Goal: Entertainment & Leisure: Consume media (video, audio)

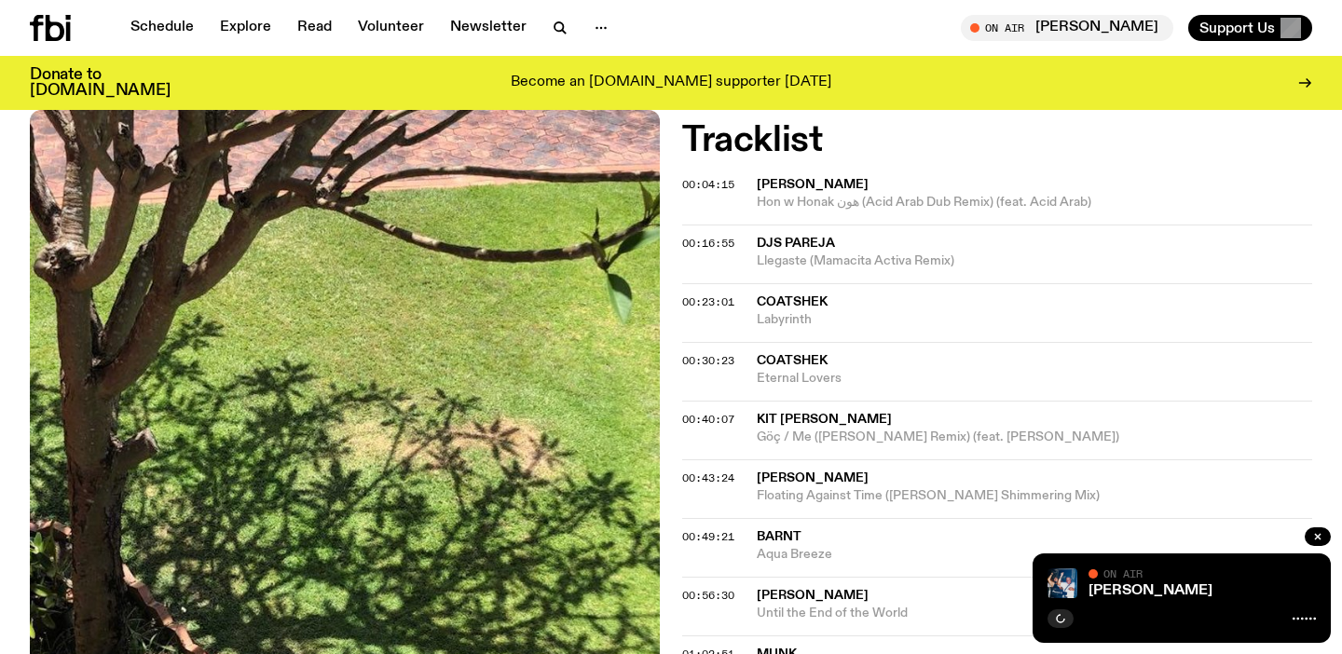
scroll to position [730, 0]
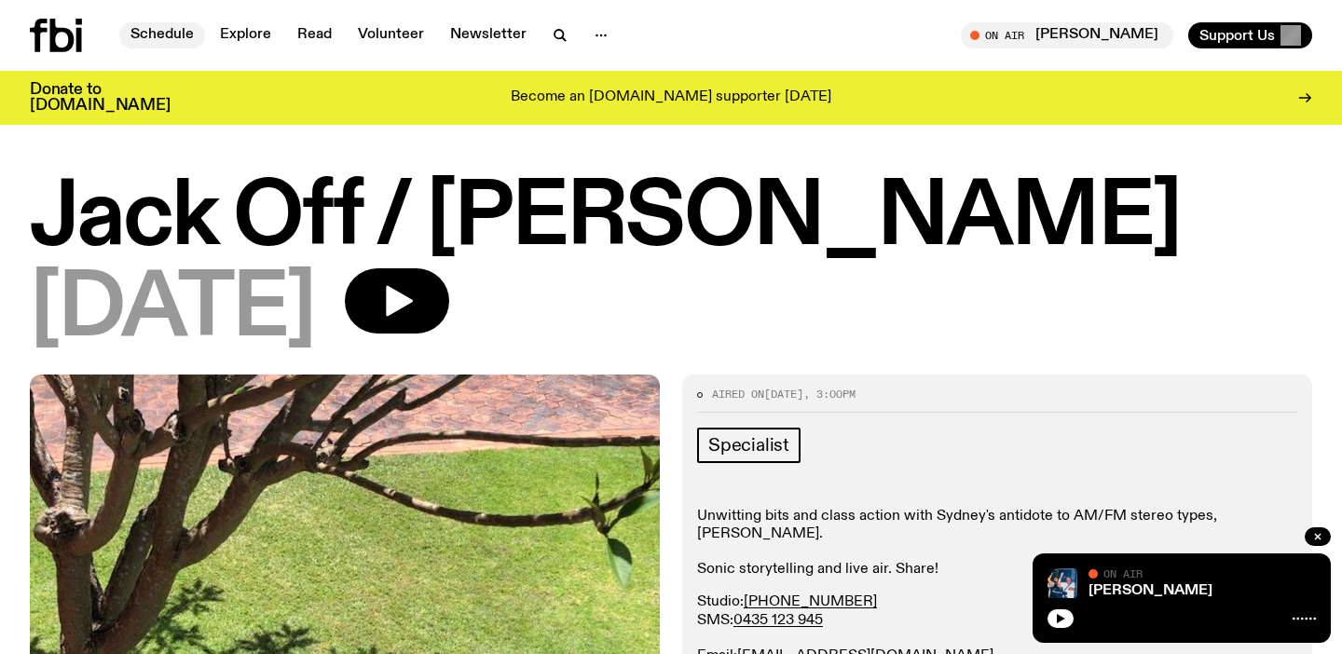
click at [157, 30] on link "Schedule" at bounding box center [162, 35] width 86 height 26
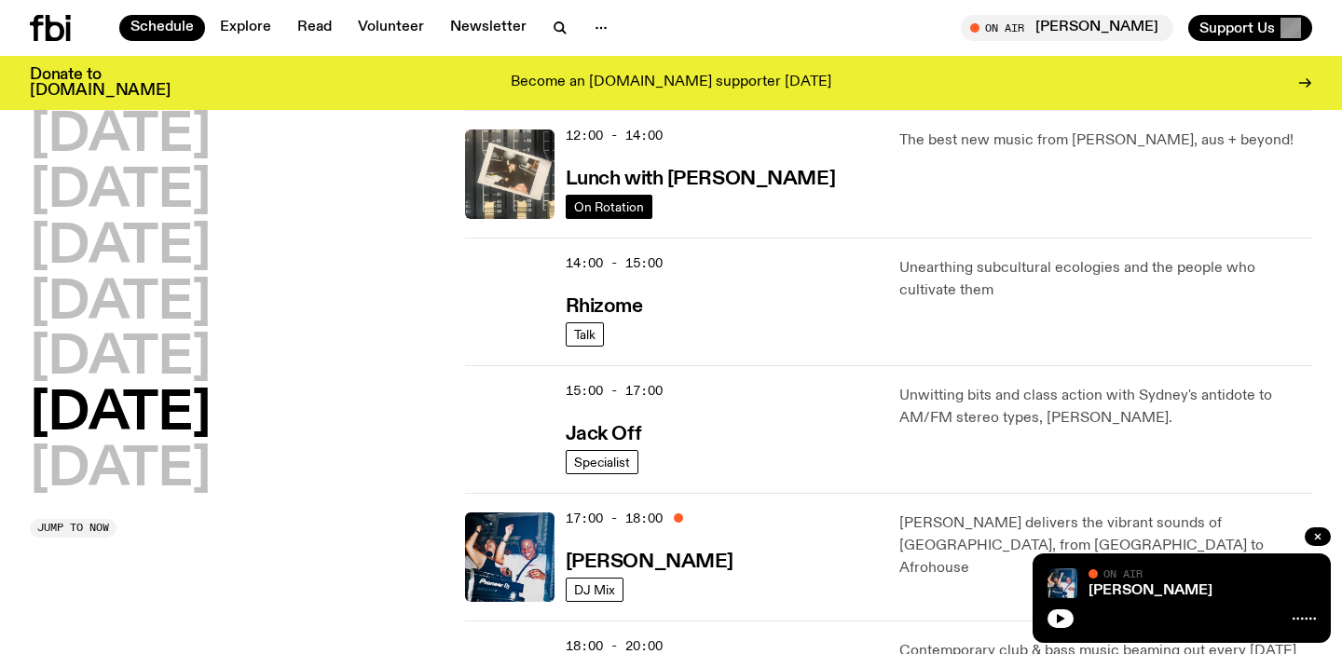
scroll to position [689, 0]
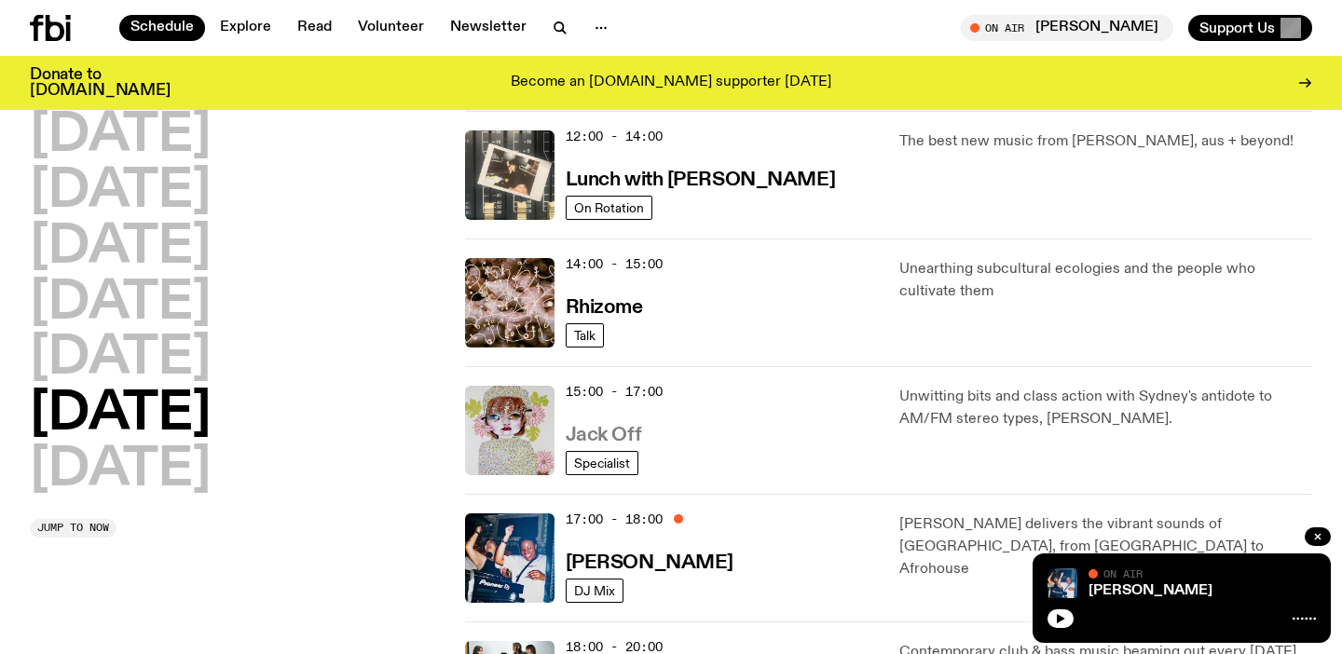
click at [616, 429] on h3 "Jack Off" at bounding box center [603, 436] width 75 height 20
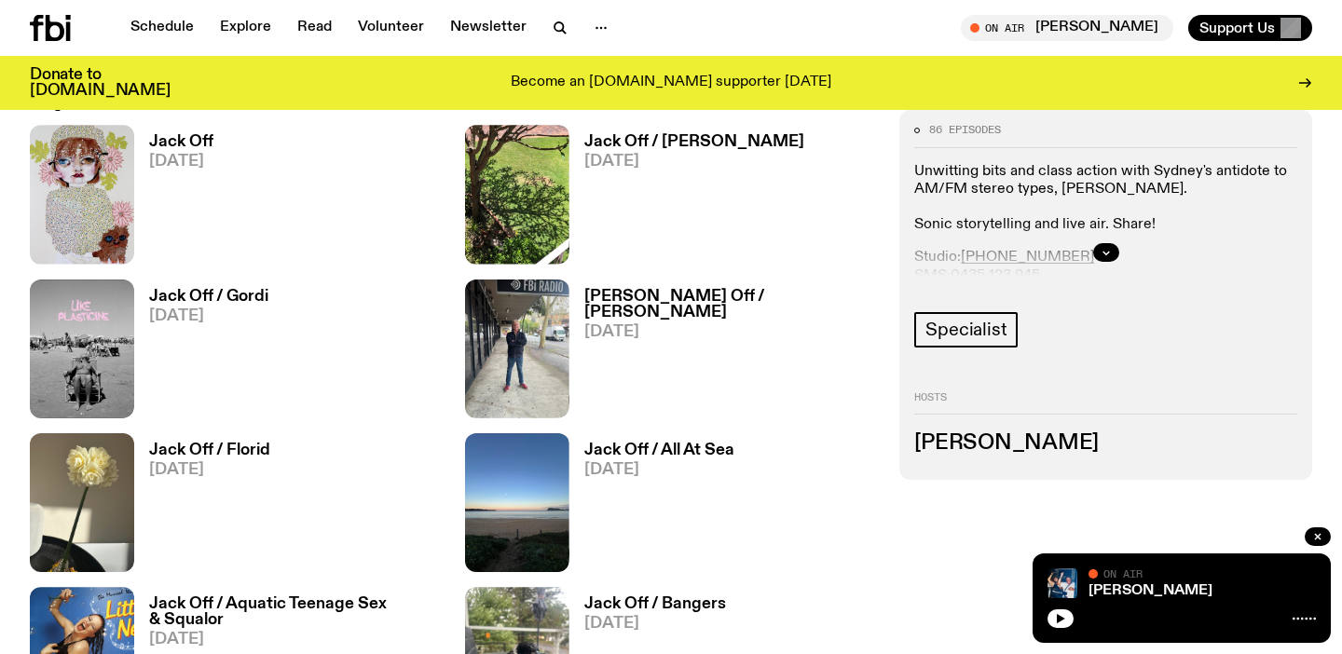
scroll to position [948, 0]
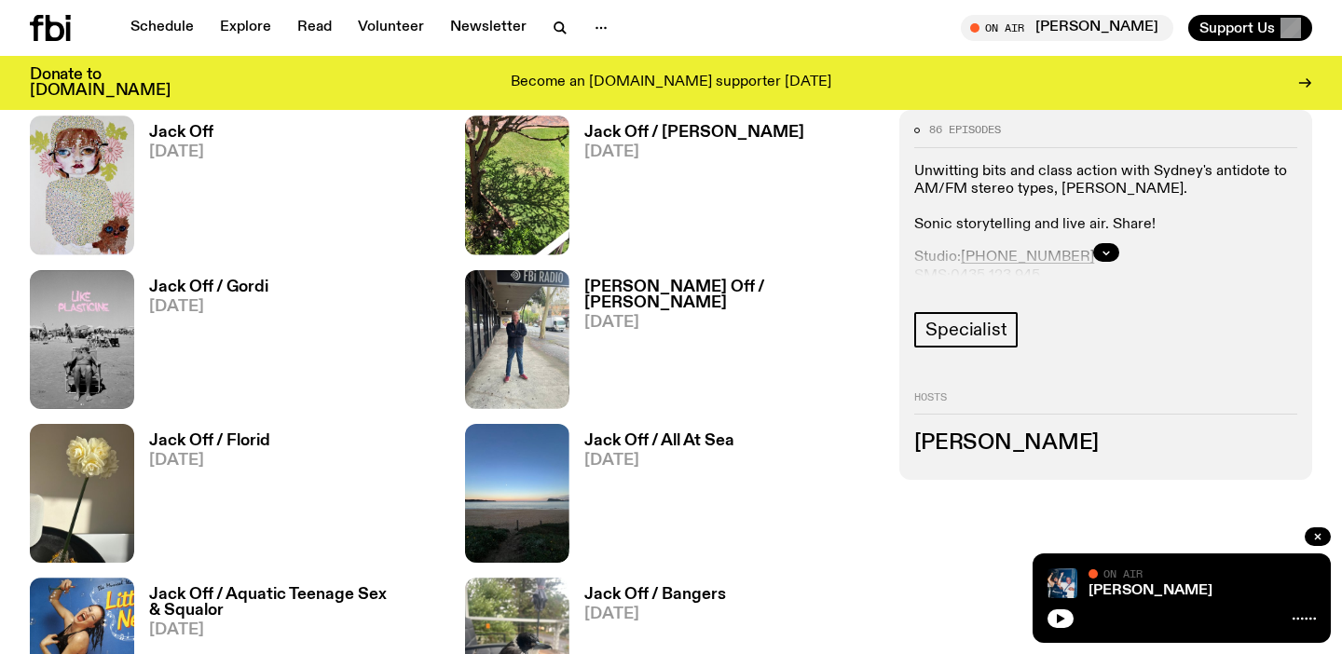
click at [196, 127] on h3 "Jack Off" at bounding box center [181, 133] width 64 height 16
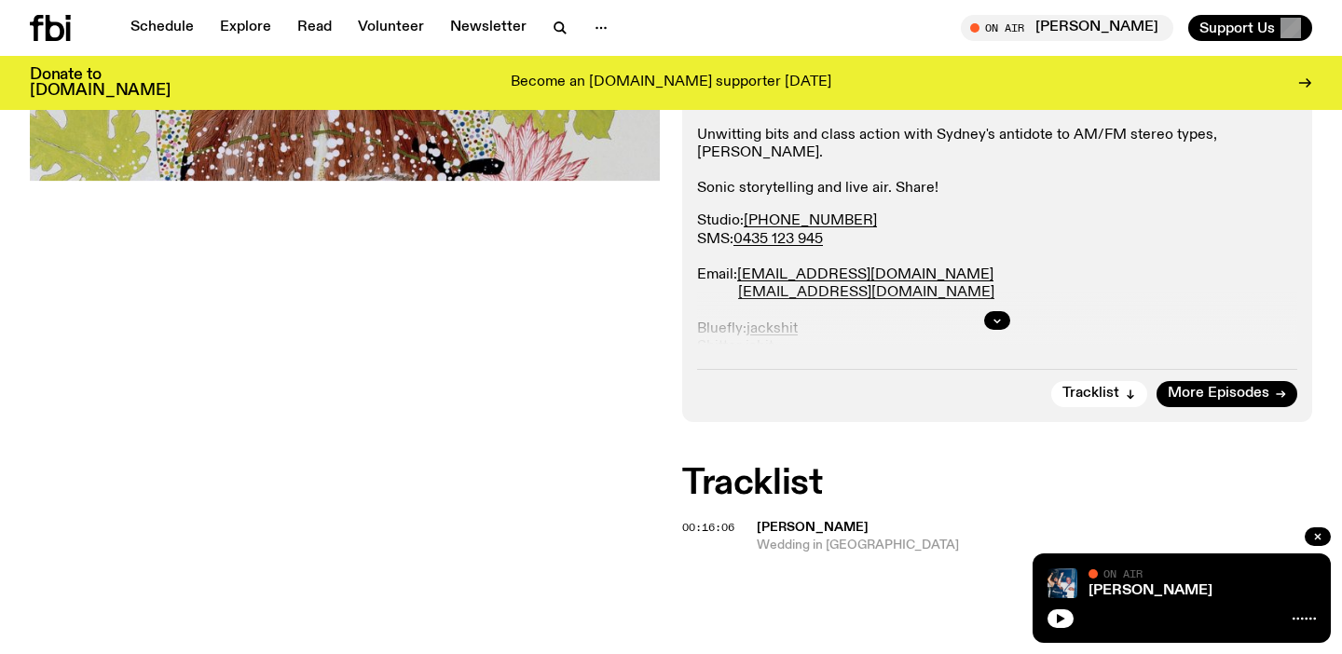
scroll to position [367, 0]
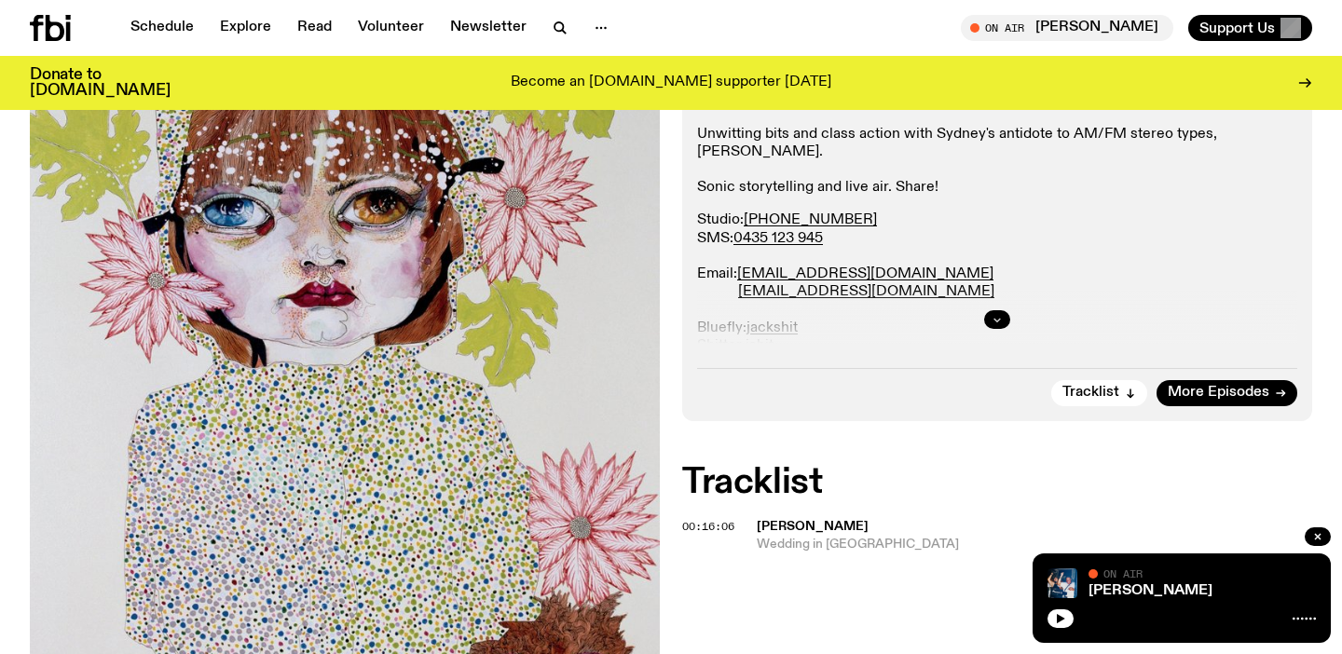
click at [994, 314] on icon "button" at bounding box center [996, 319] width 11 height 11
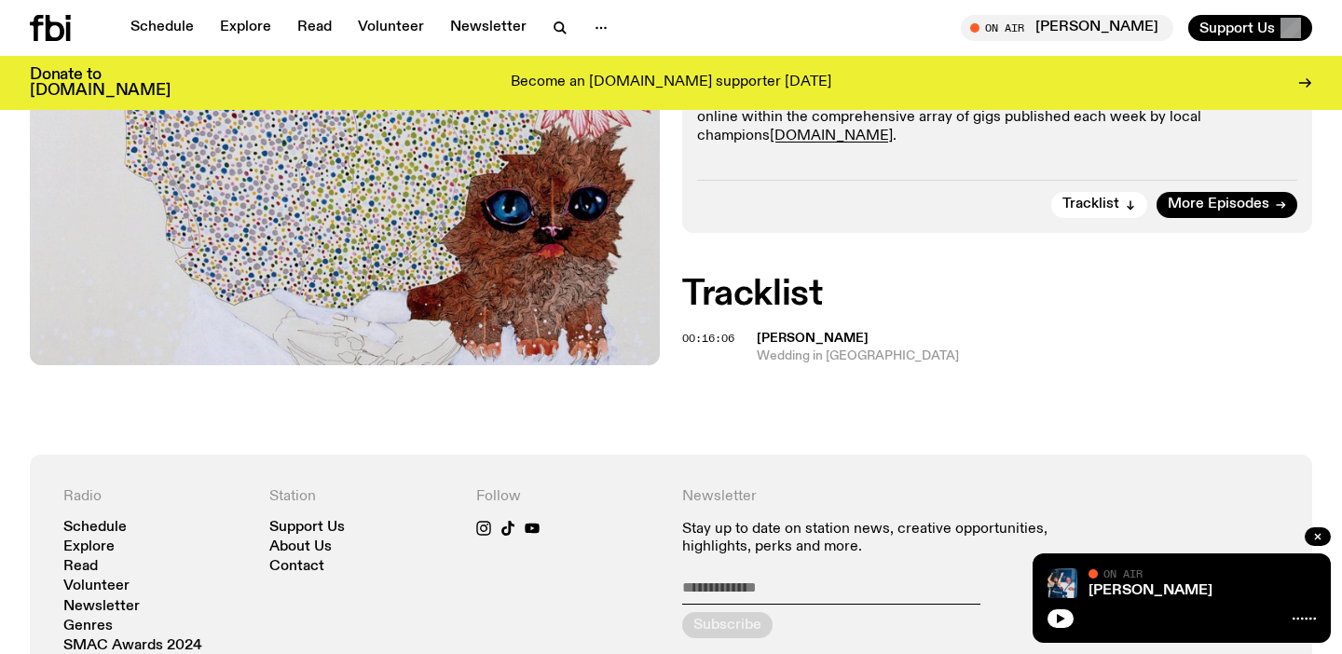
scroll to position [1017, 0]
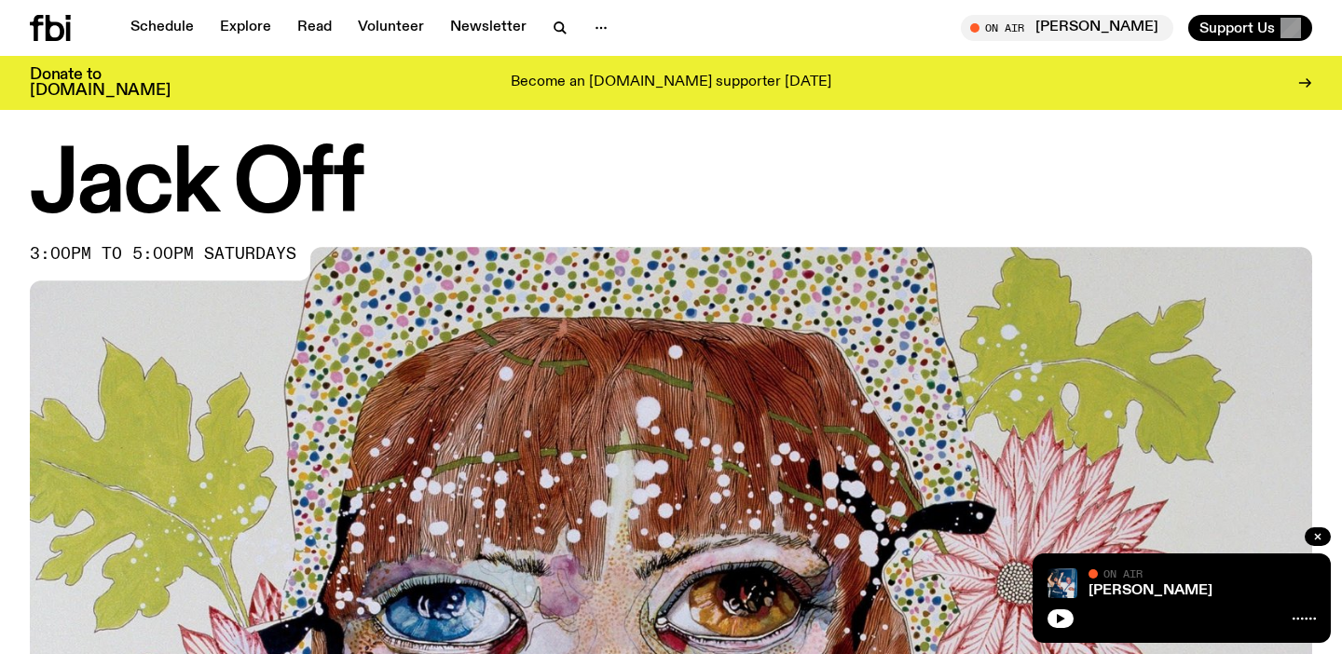
scroll to position [22, 0]
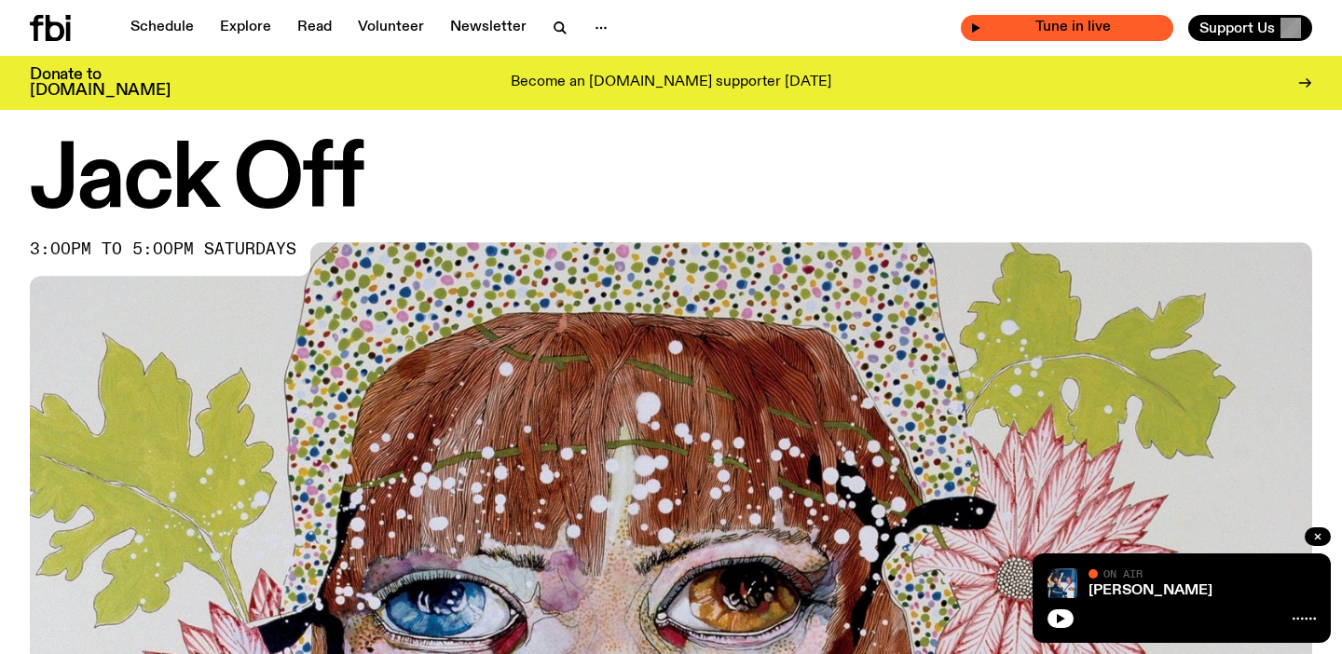
click at [1117, 29] on span "Tune in live" at bounding box center [1072, 27] width 183 height 14
click at [1064, 620] on icon "button" at bounding box center [1060, 618] width 11 height 11
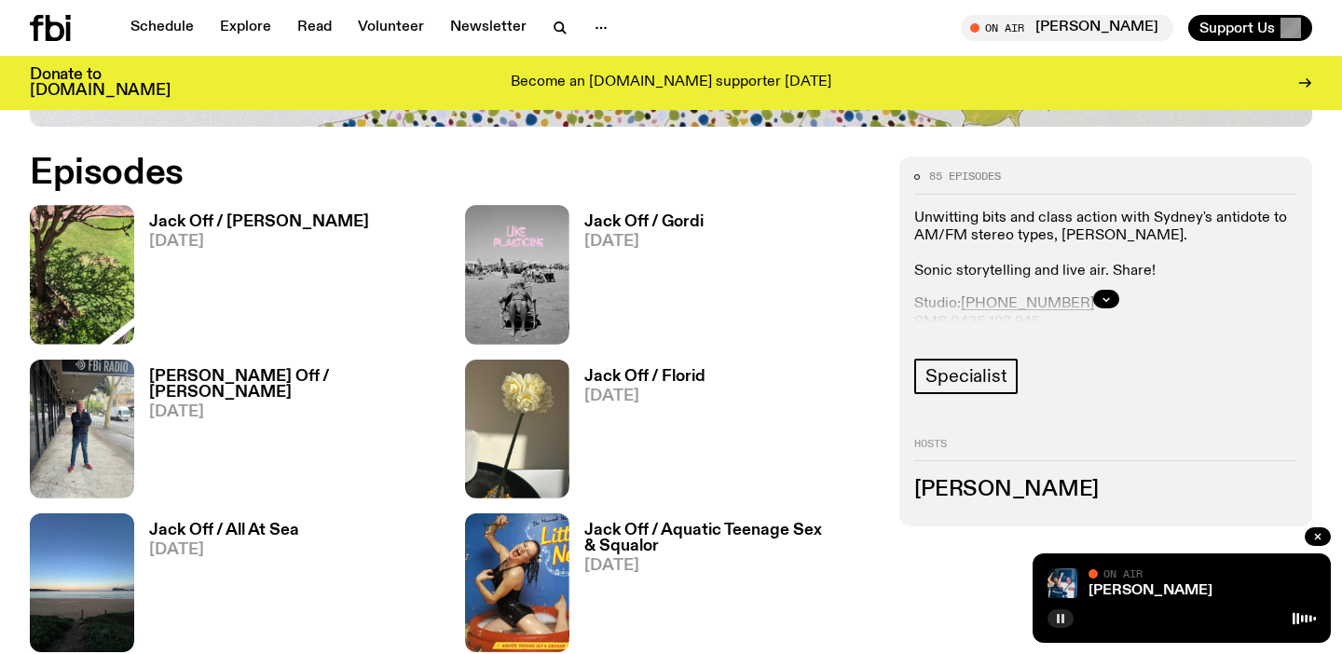
scroll to position [820, 0]
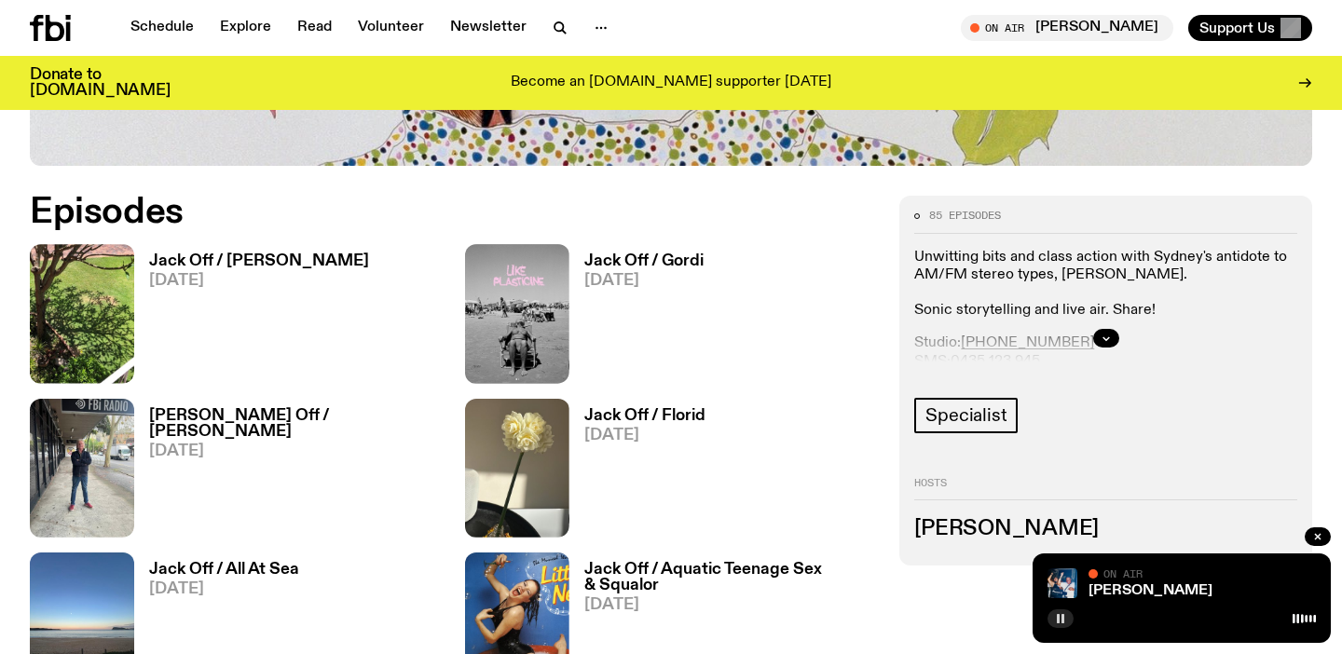
click at [198, 266] on h3 "Jack Off / Jonny Seymour" at bounding box center [259, 261] width 220 height 16
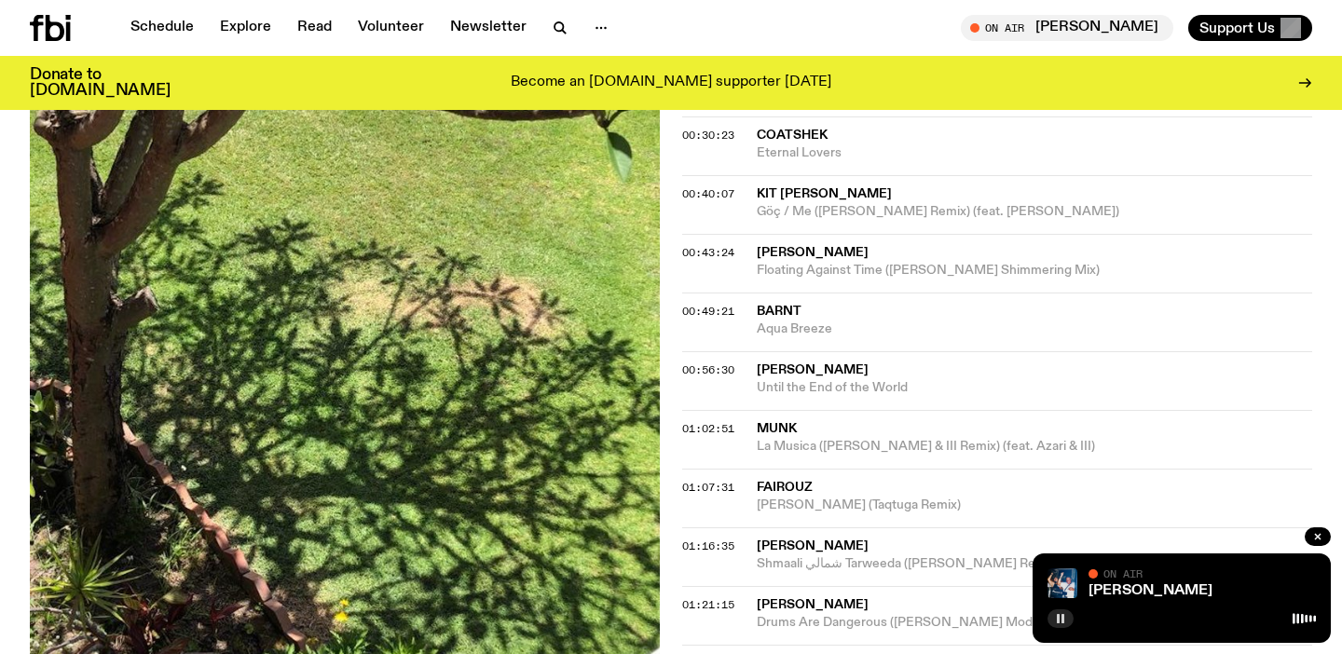
scroll to position [1117, 0]
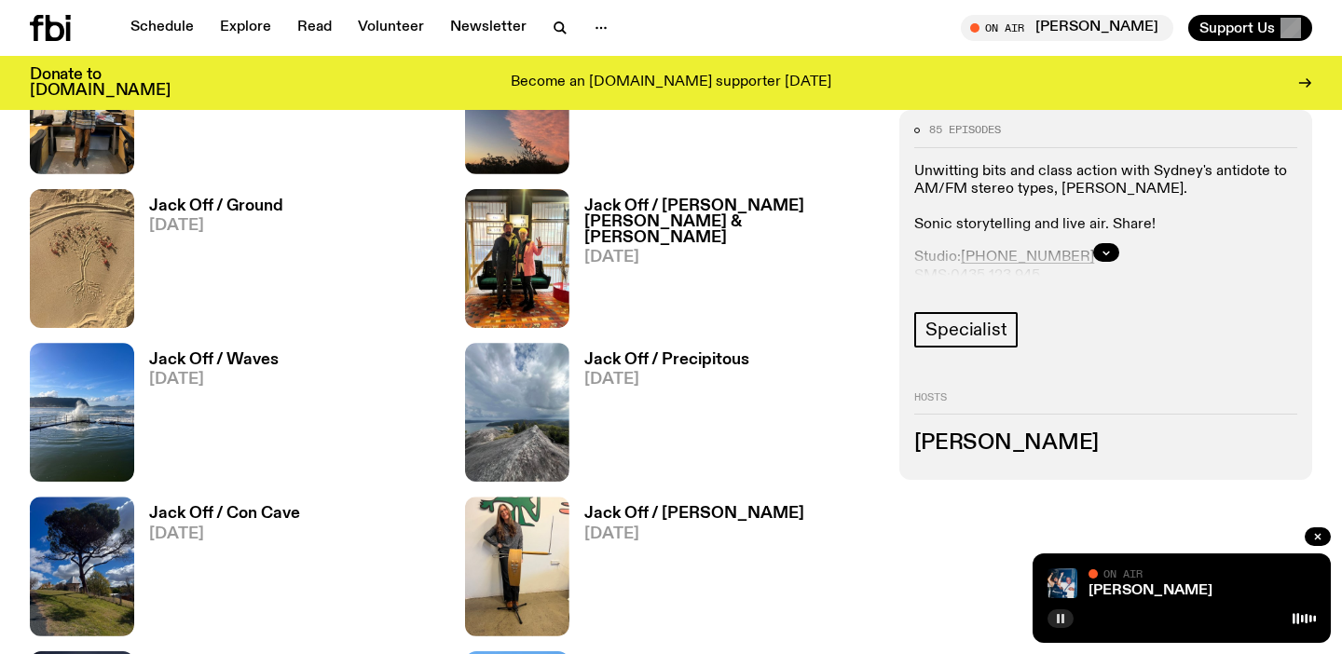
scroll to position [1640, 0]
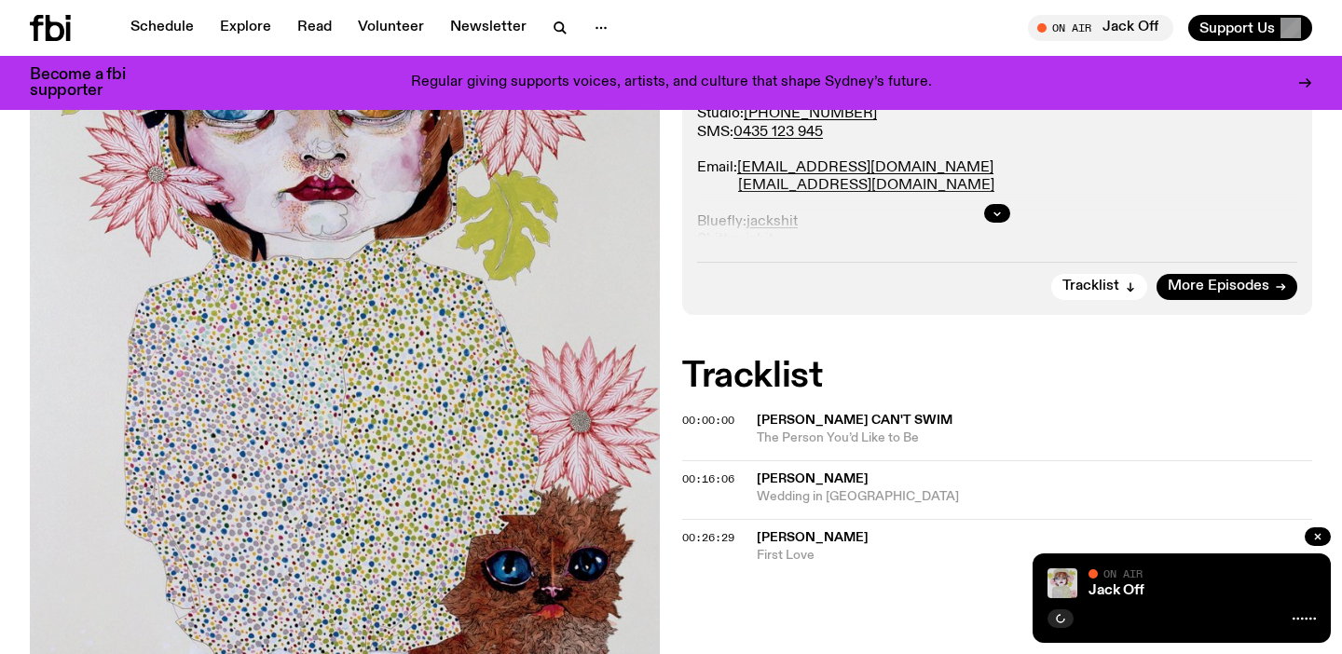
scroll to position [477, 0]
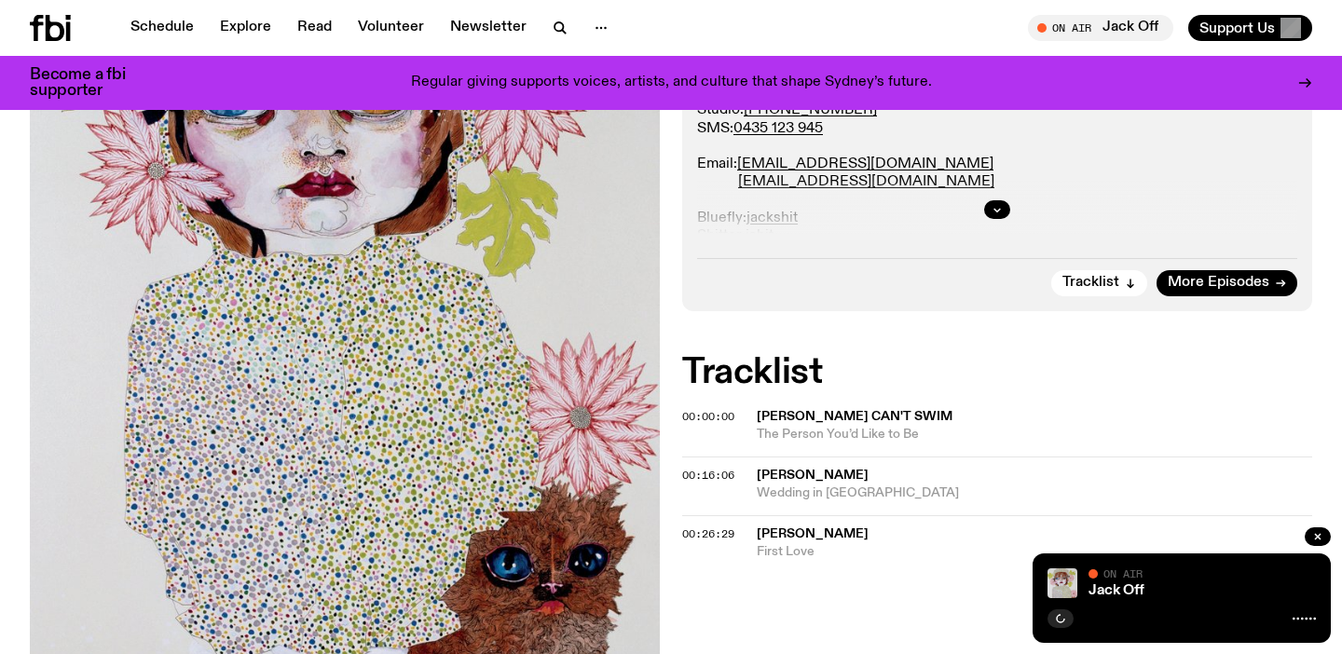
click at [808, 420] on span "[PERSON_NAME] Can't Swim" at bounding box center [854, 416] width 196 height 13
click at [815, 479] on span "[PERSON_NAME]" at bounding box center [812, 475] width 112 height 13
click at [799, 543] on span "First Love" at bounding box center [1033, 552] width 555 height 18
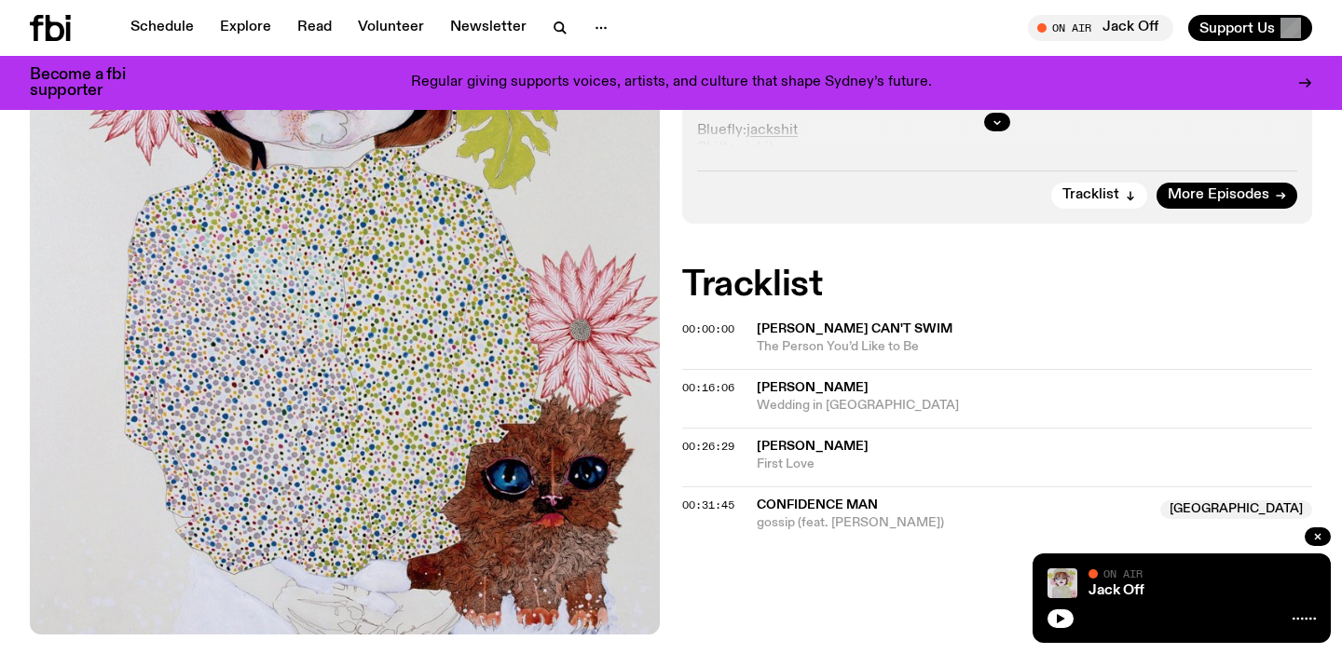
scroll to position [563, 0]
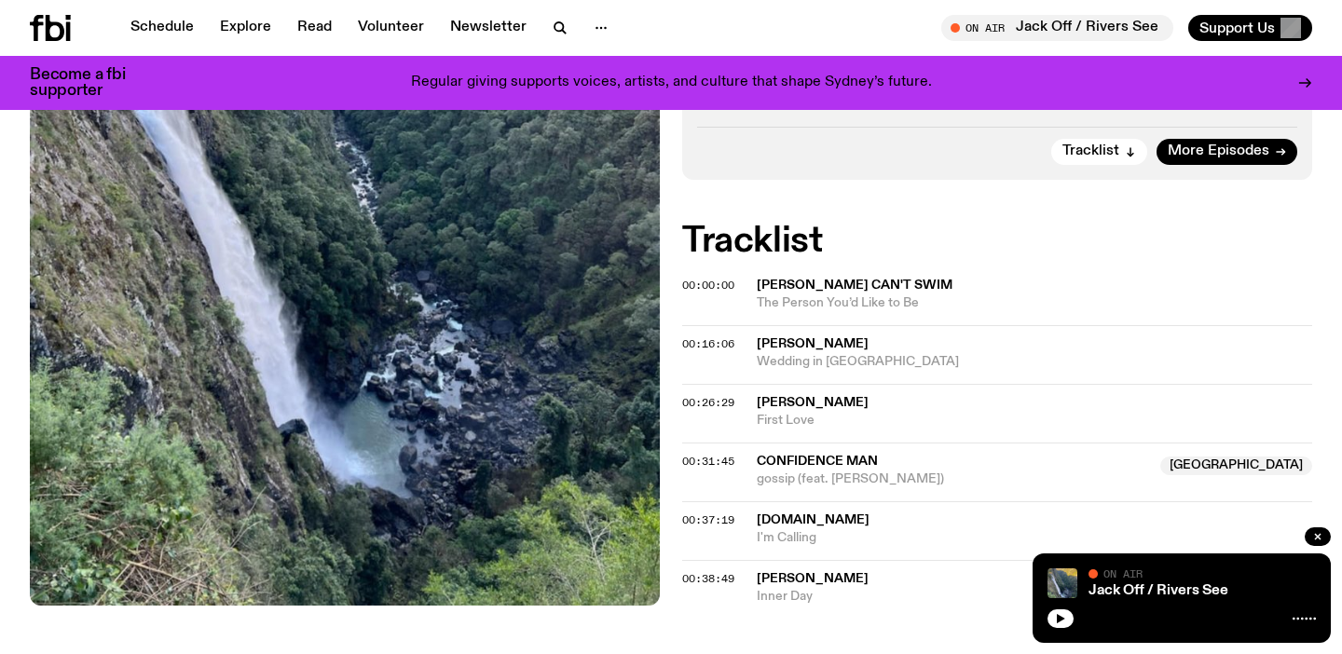
scroll to position [612, 0]
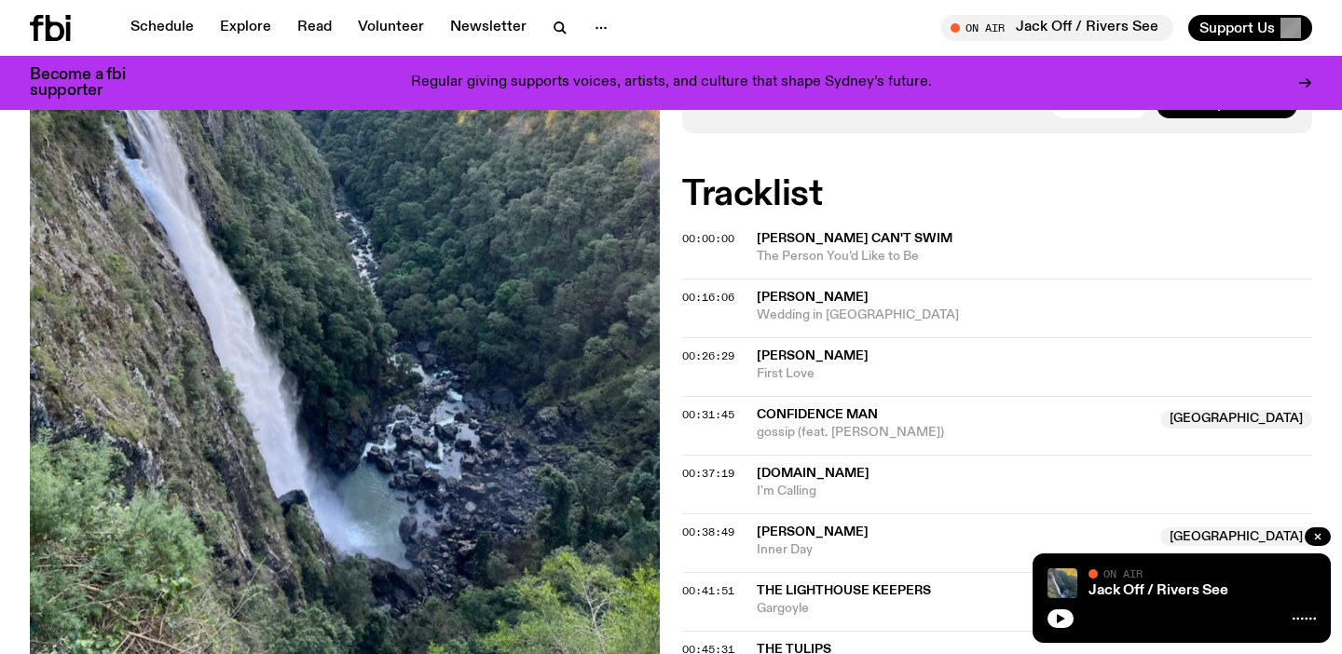
scroll to position [668, 0]
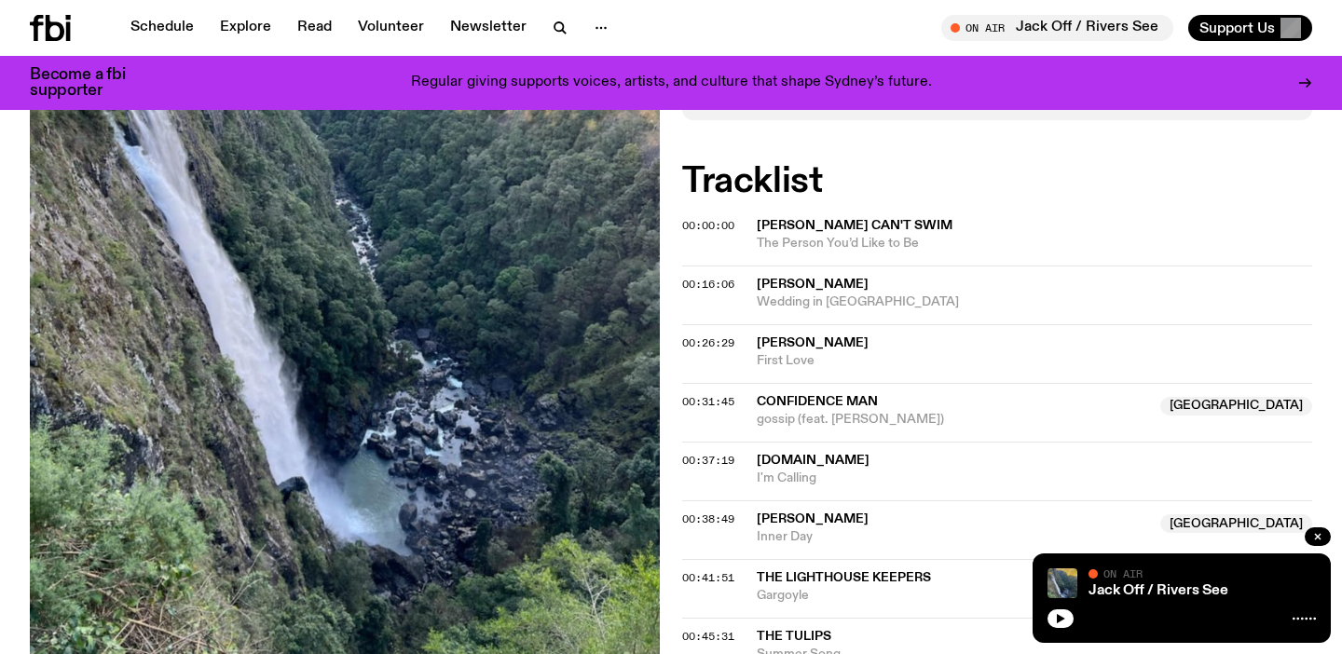
click at [768, 390] on div "00:31:45 Confidence Man Australia gossip (feat. Jade Thirlwall) Australia" at bounding box center [997, 412] width 630 height 59
click at [775, 398] on span "Confidence Man" at bounding box center [816, 401] width 121 height 13
click at [782, 454] on span "[DOMAIN_NAME]" at bounding box center [812, 460] width 113 height 13
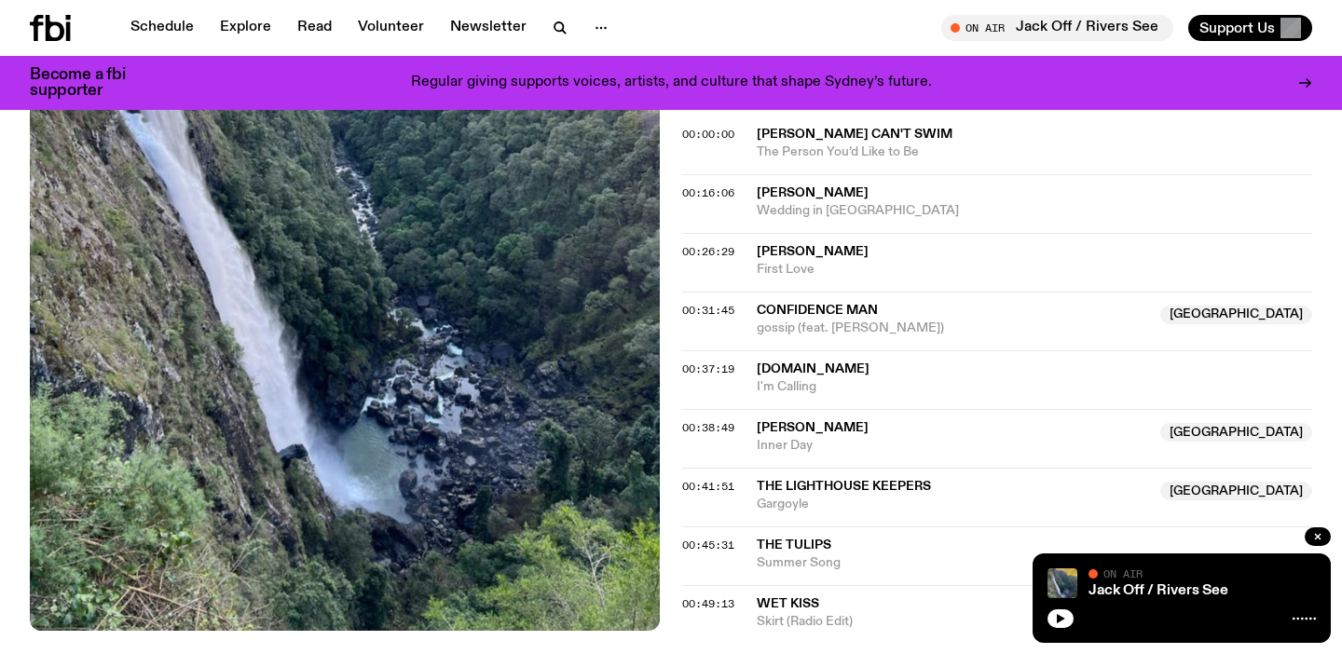
scroll to position [769, 0]
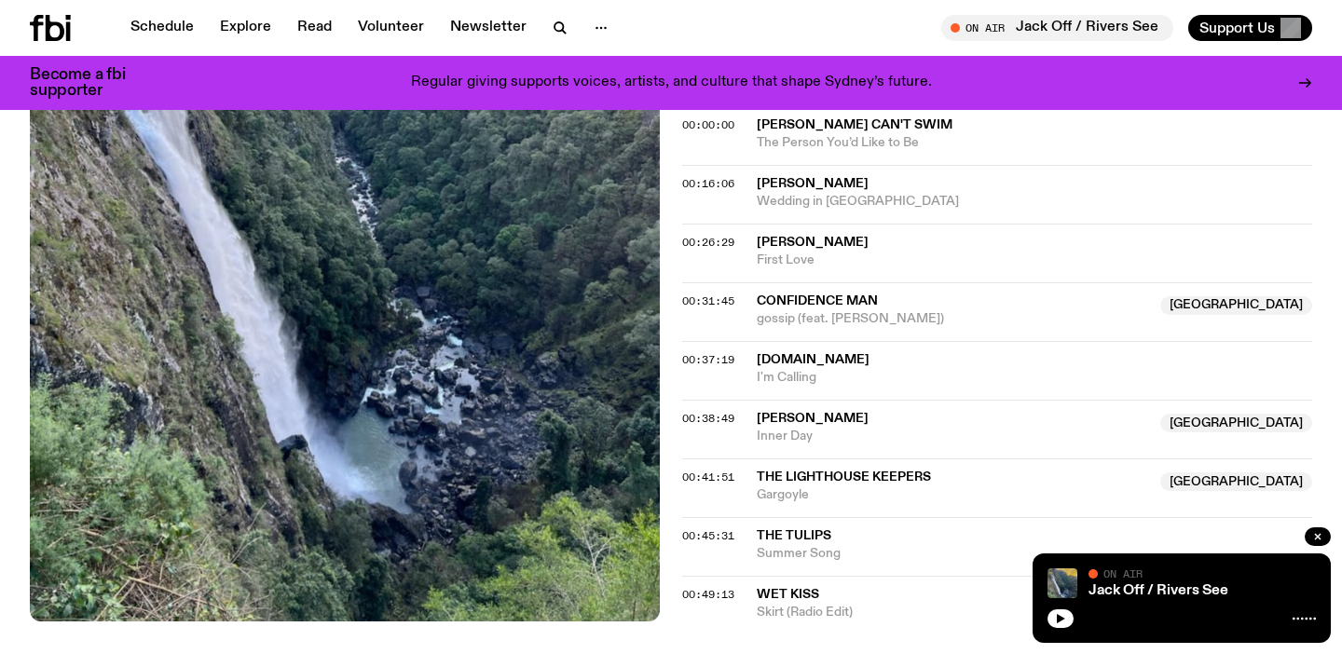
click at [784, 415] on span "[PERSON_NAME]" at bounding box center [812, 418] width 112 height 13
click at [785, 491] on span "Gargoyle" at bounding box center [952, 495] width 392 height 18
click at [790, 538] on span "The Tulips" at bounding box center [793, 535] width 75 height 13
click at [802, 590] on span "Wet Kiss" at bounding box center [787, 594] width 62 height 13
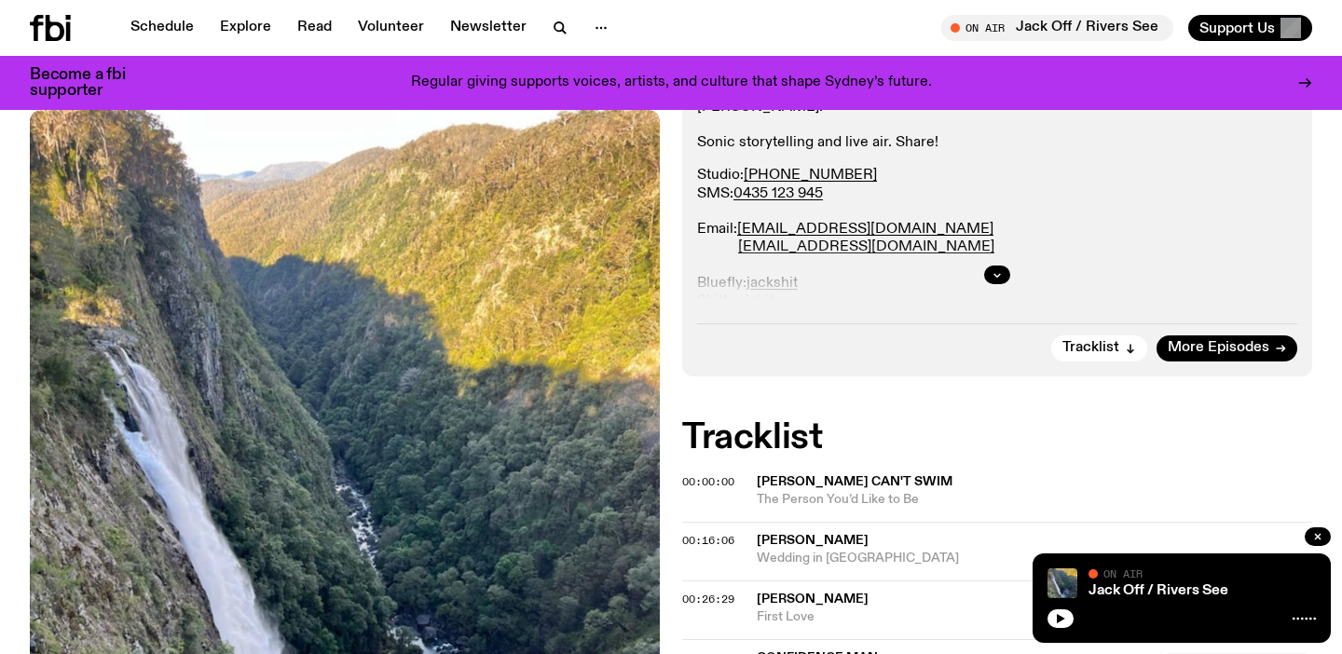
scroll to position [0, 0]
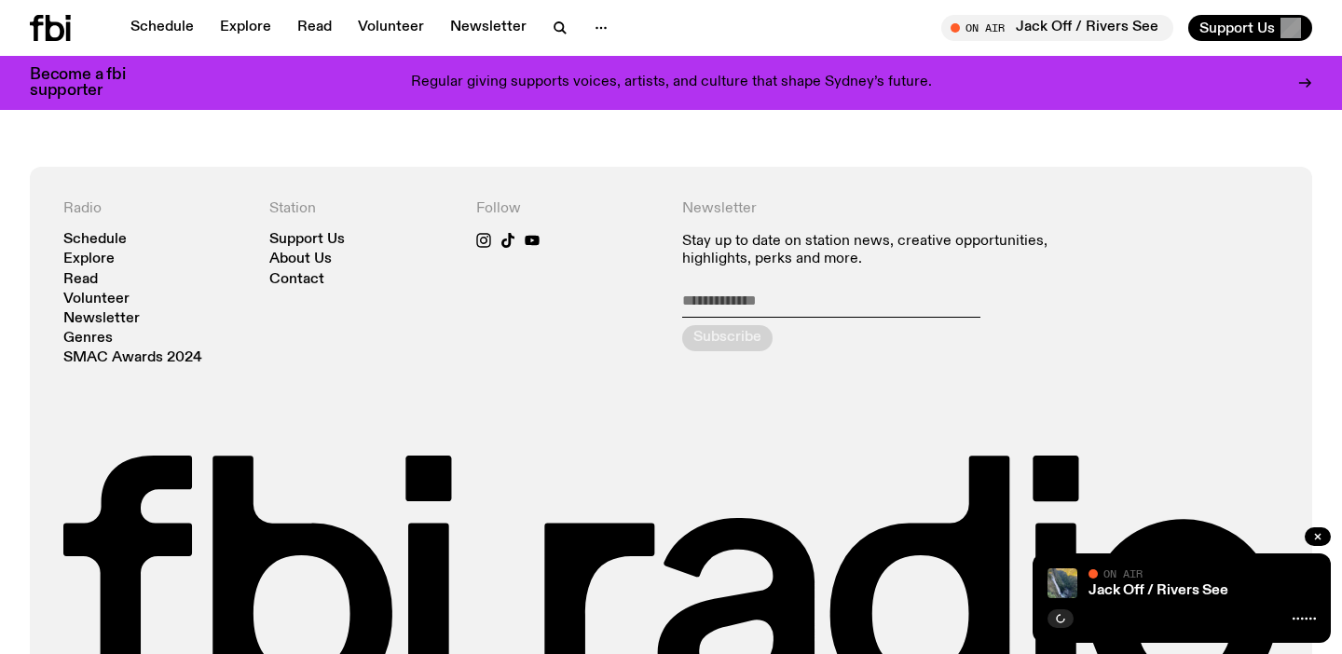
scroll to position [999, 0]
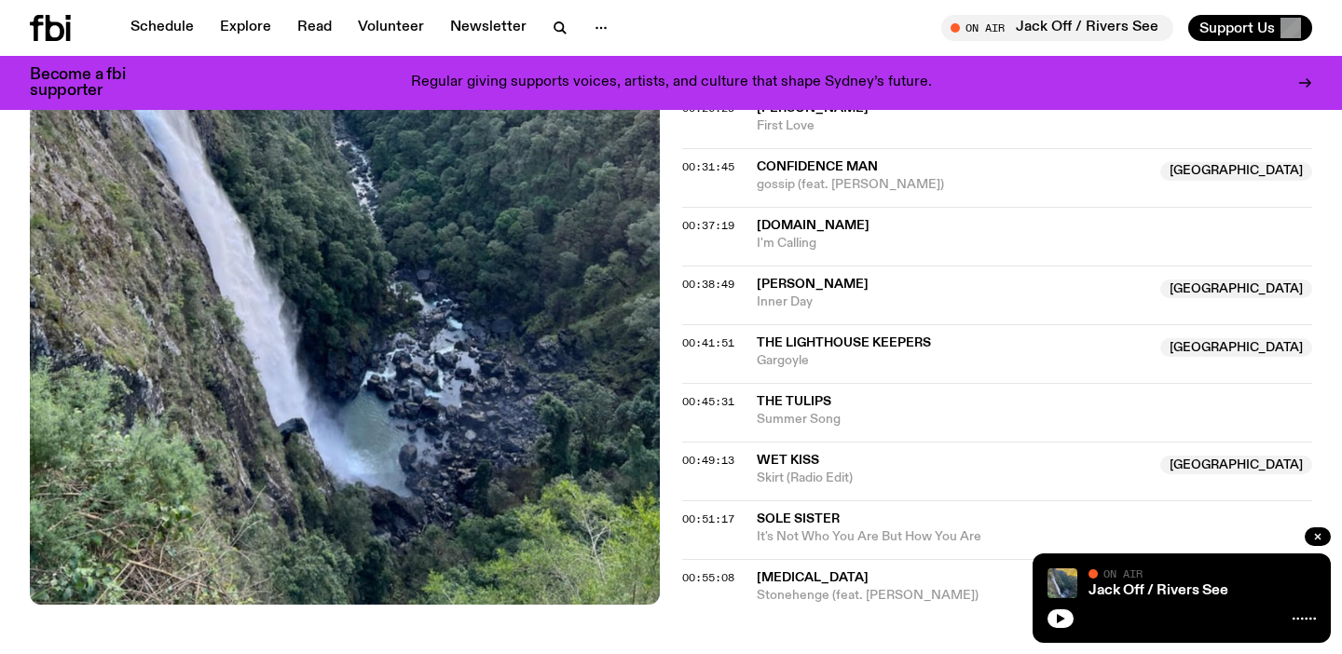
scroll to position [869, 0]
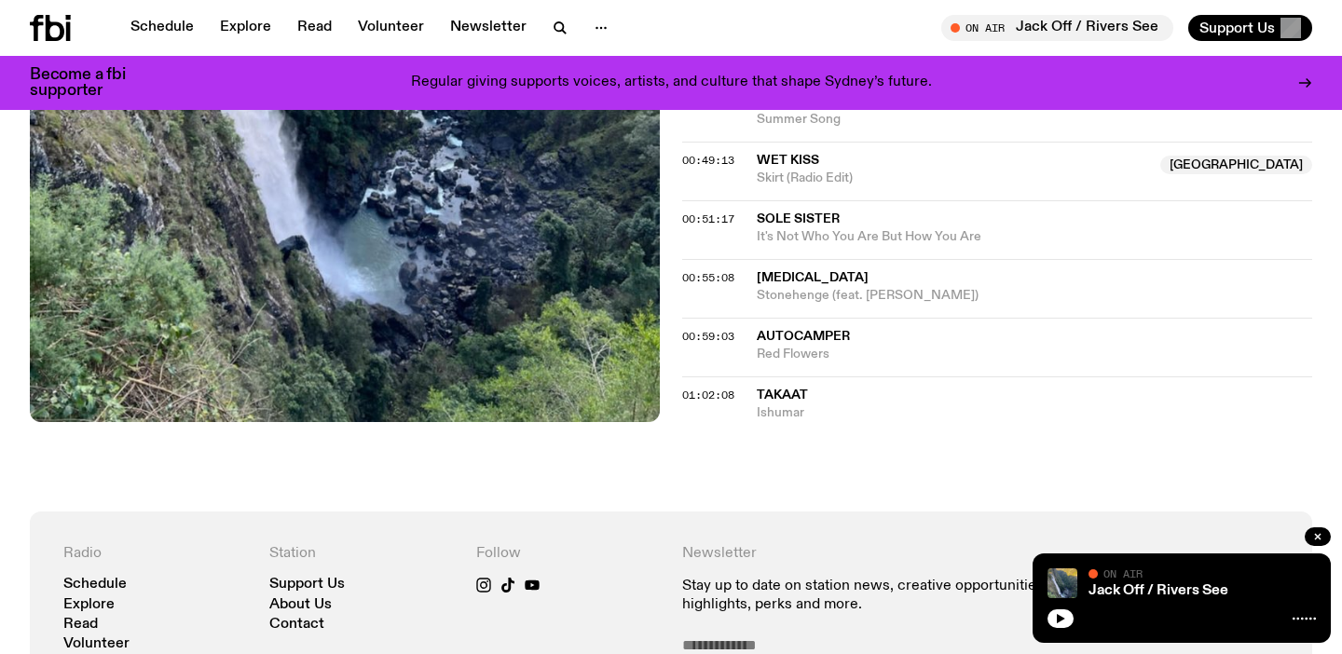
scroll to position [1205, 0]
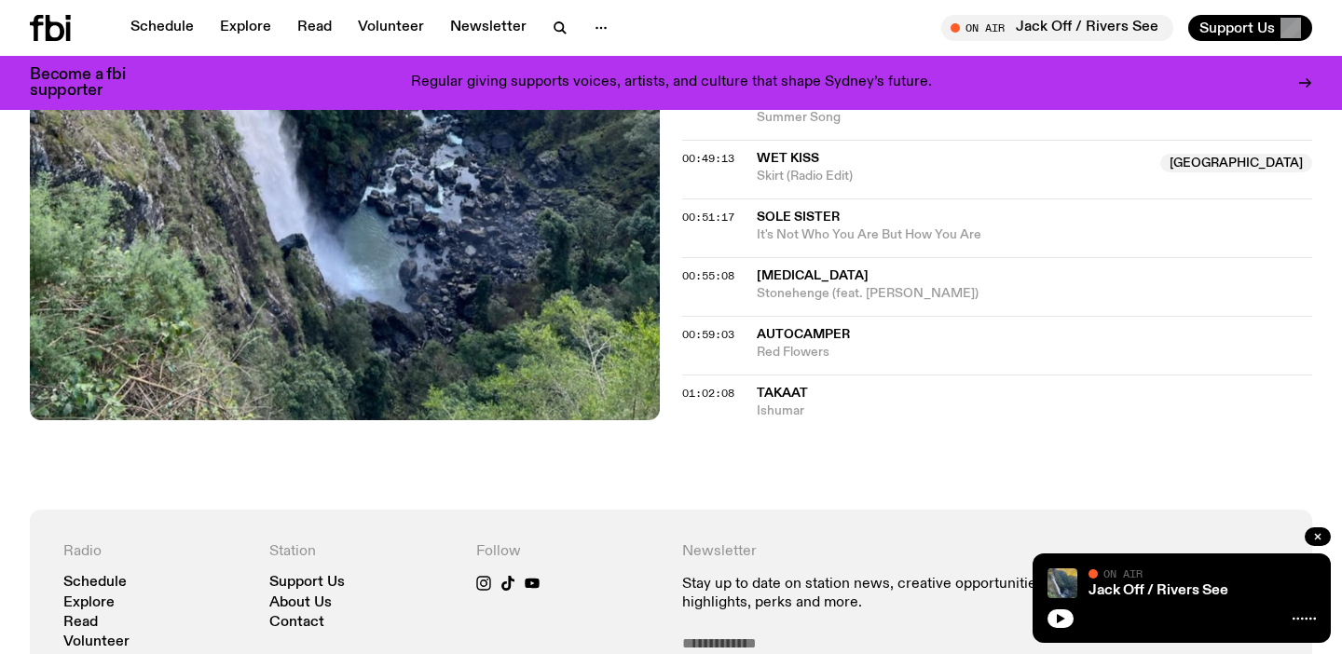
click at [780, 211] on span "Sole Sister" at bounding box center [797, 217] width 83 height 13
click at [800, 277] on span "[MEDICAL_DATA]" at bounding box center [812, 275] width 112 height 13
click at [786, 339] on span "Autocamper" at bounding box center [802, 334] width 93 height 13
click at [801, 397] on span "TAKAAT" at bounding box center [781, 393] width 51 height 13
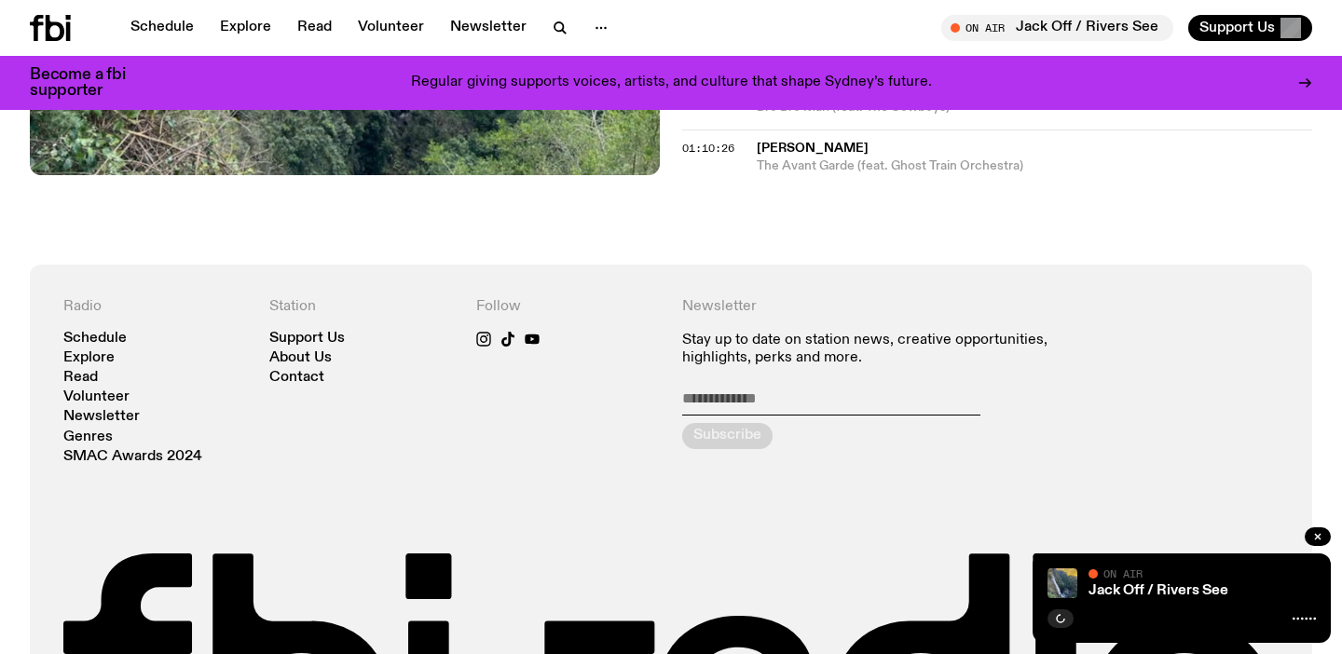
scroll to position [1233, 0]
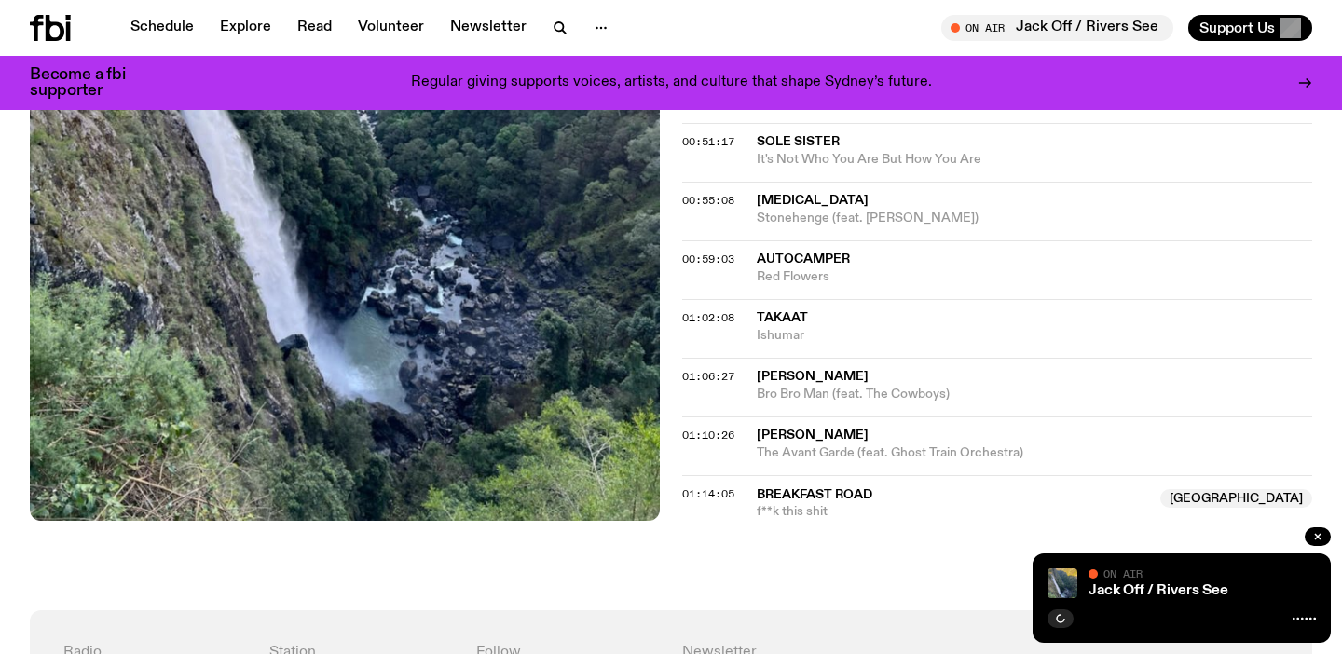
scroll to position [1279, 0]
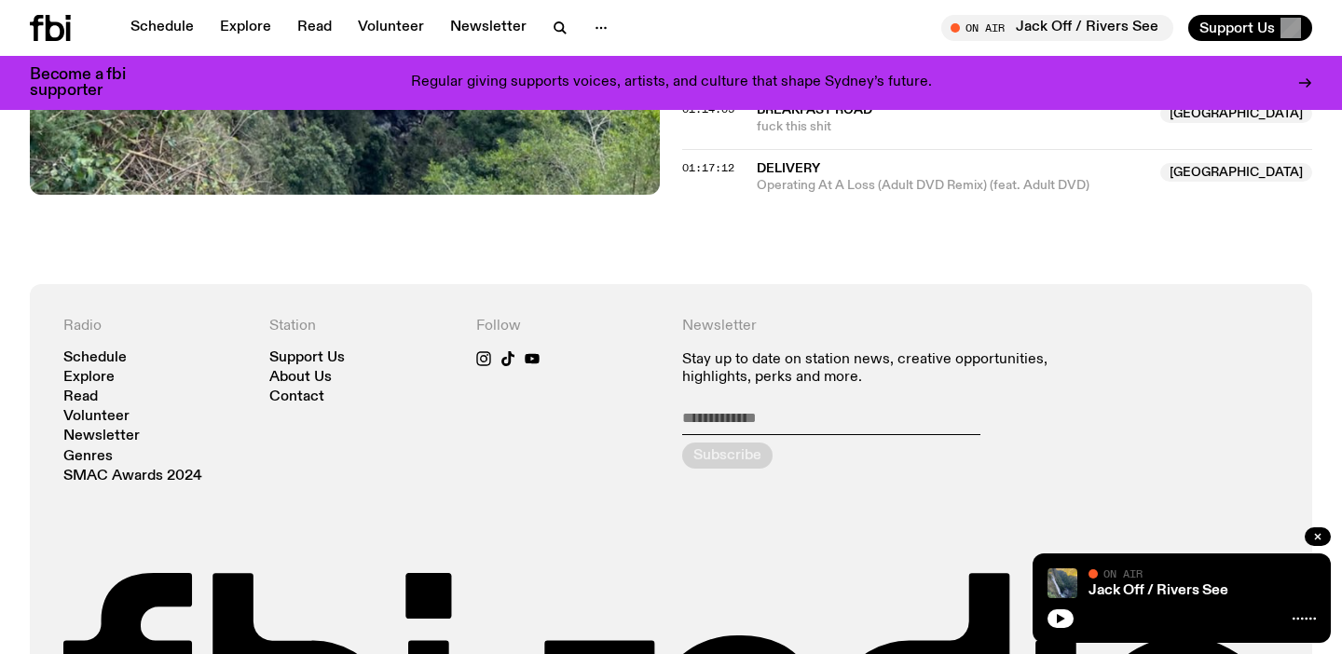
scroll to position [1652, 0]
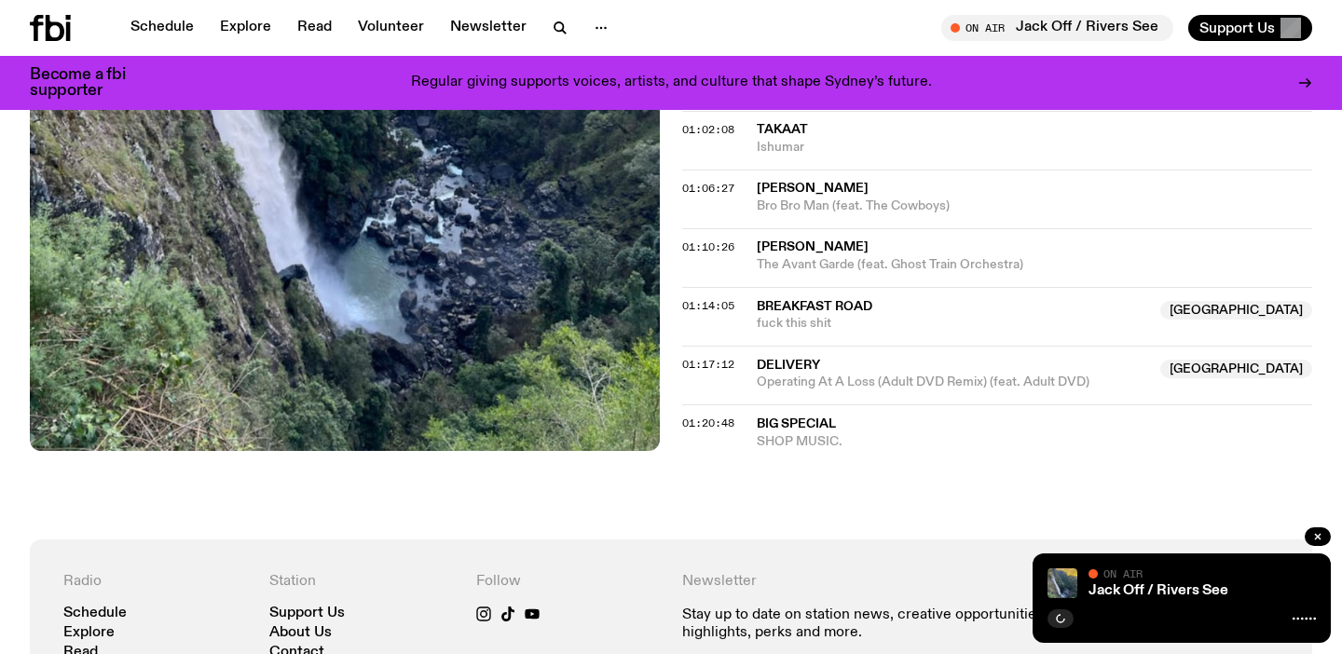
scroll to position [1479, 0]
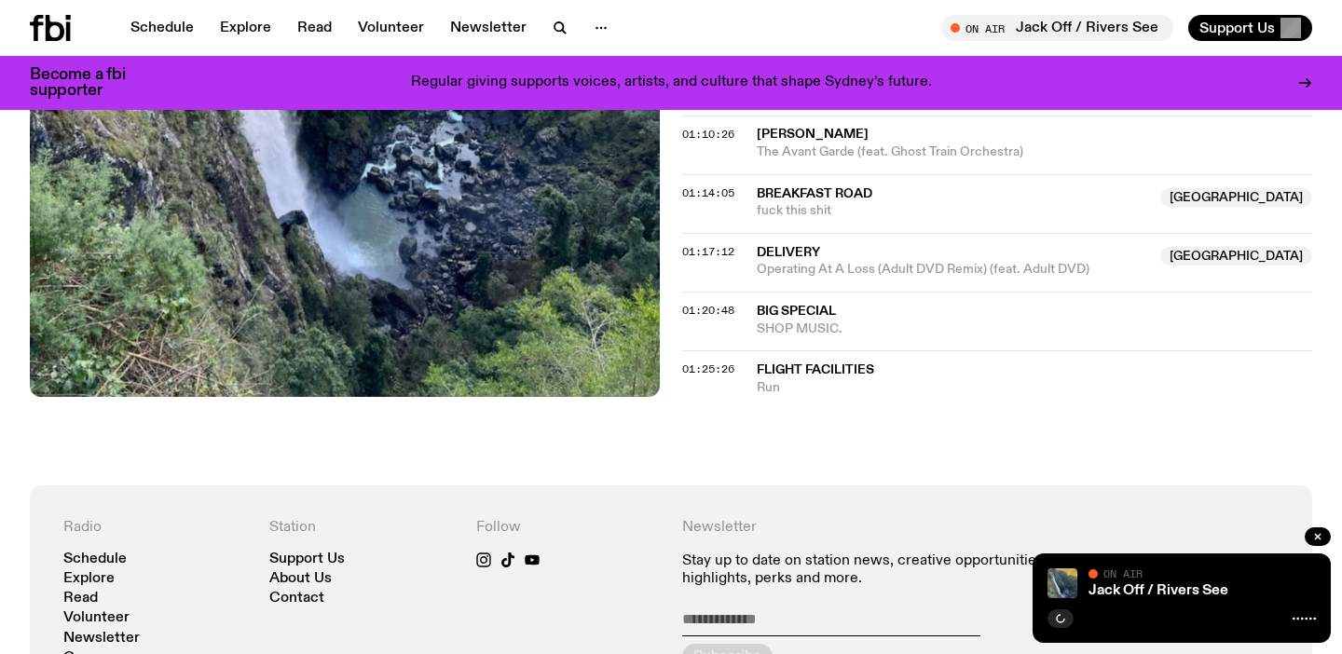
scroll to position [1572, 0]
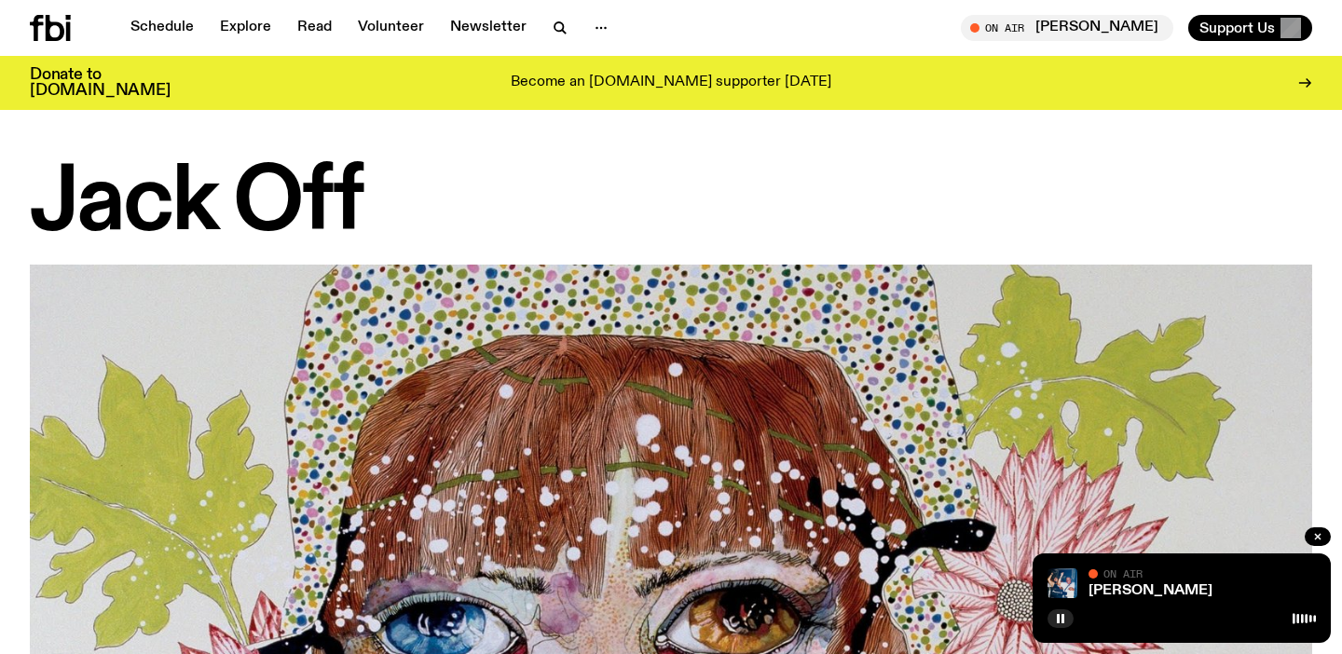
scroll to position [1640, 0]
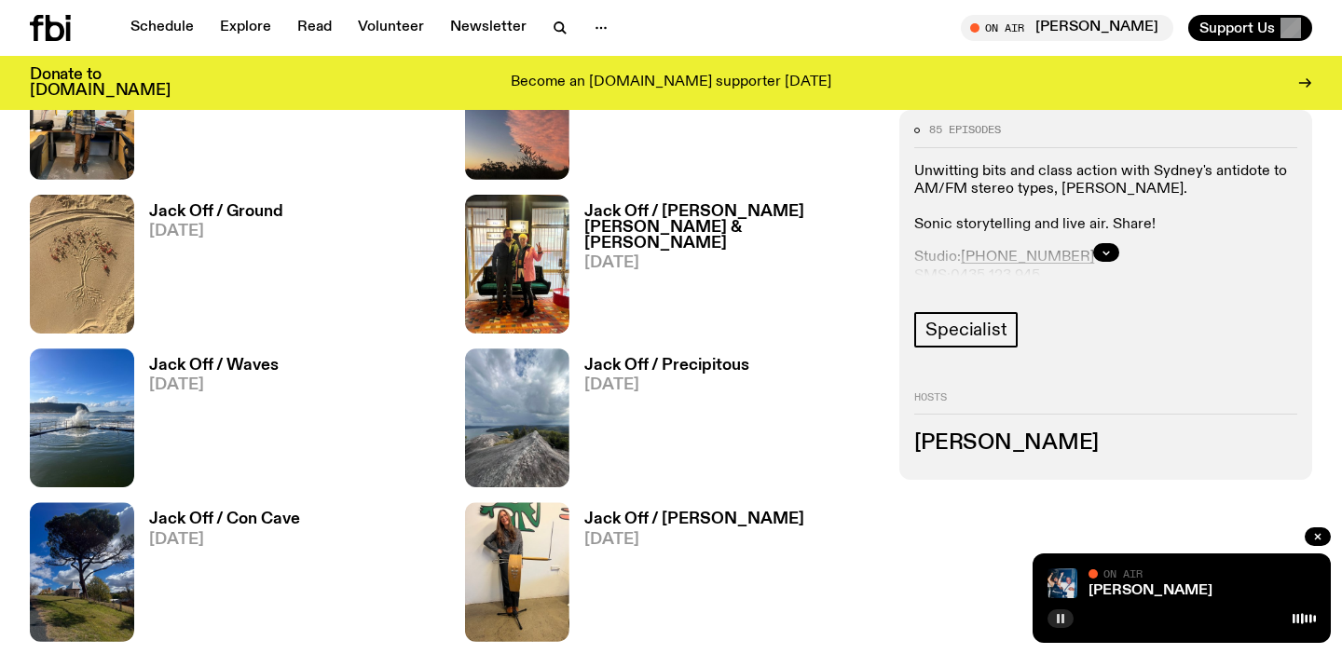
click at [1056, 618] on icon "button" at bounding box center [1060, 618] width 11 height 11
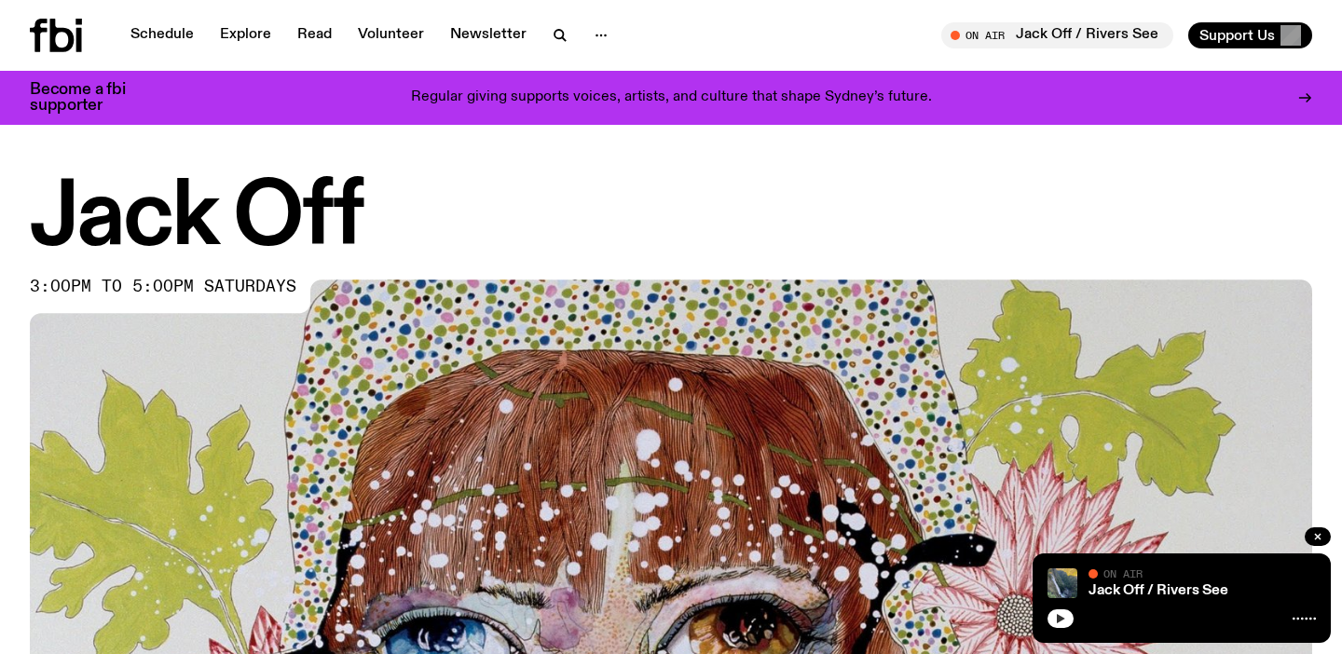
click at [1056, 613] on icon "button" at bounding box center [1060, 618] width 11 height 11
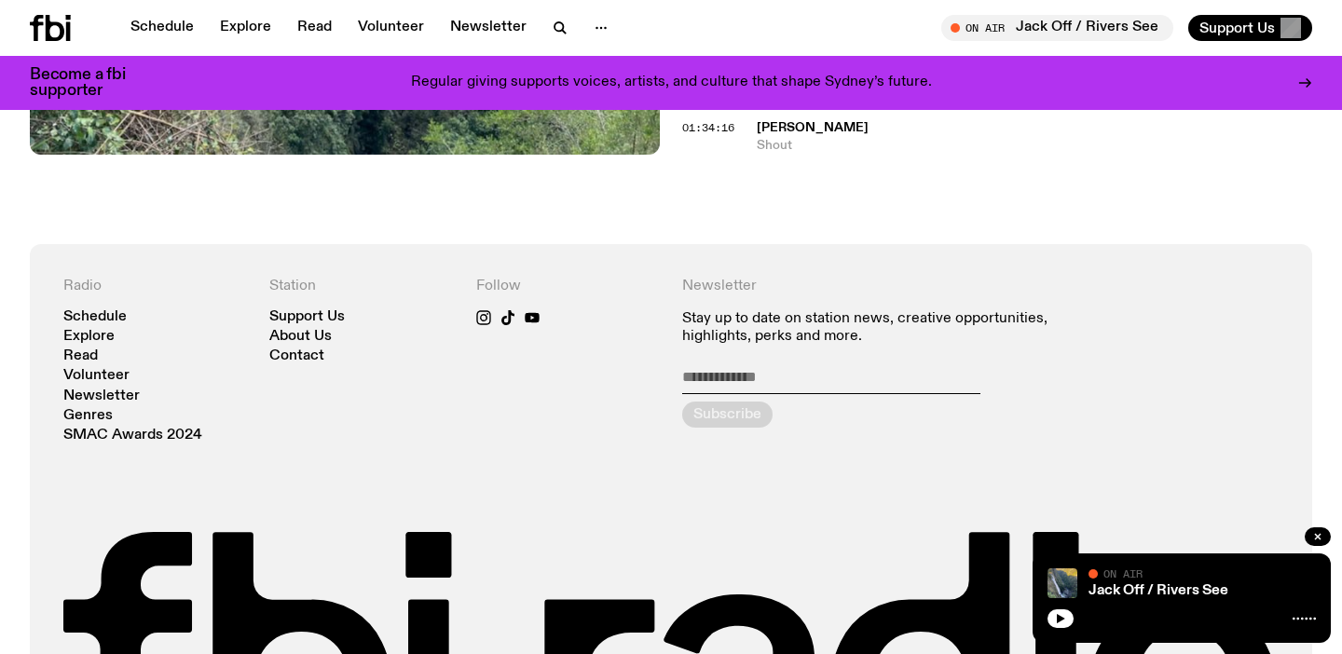
scroll to position [1840, 0]
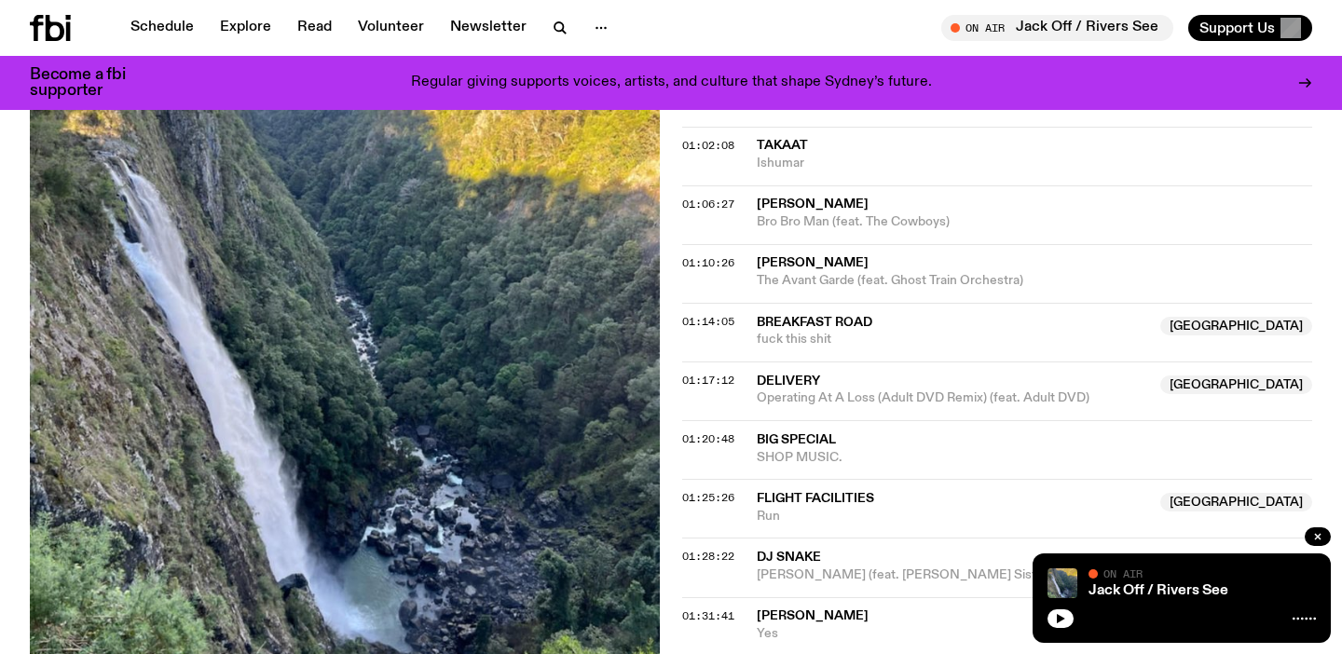
scroll to position [1396, 0]
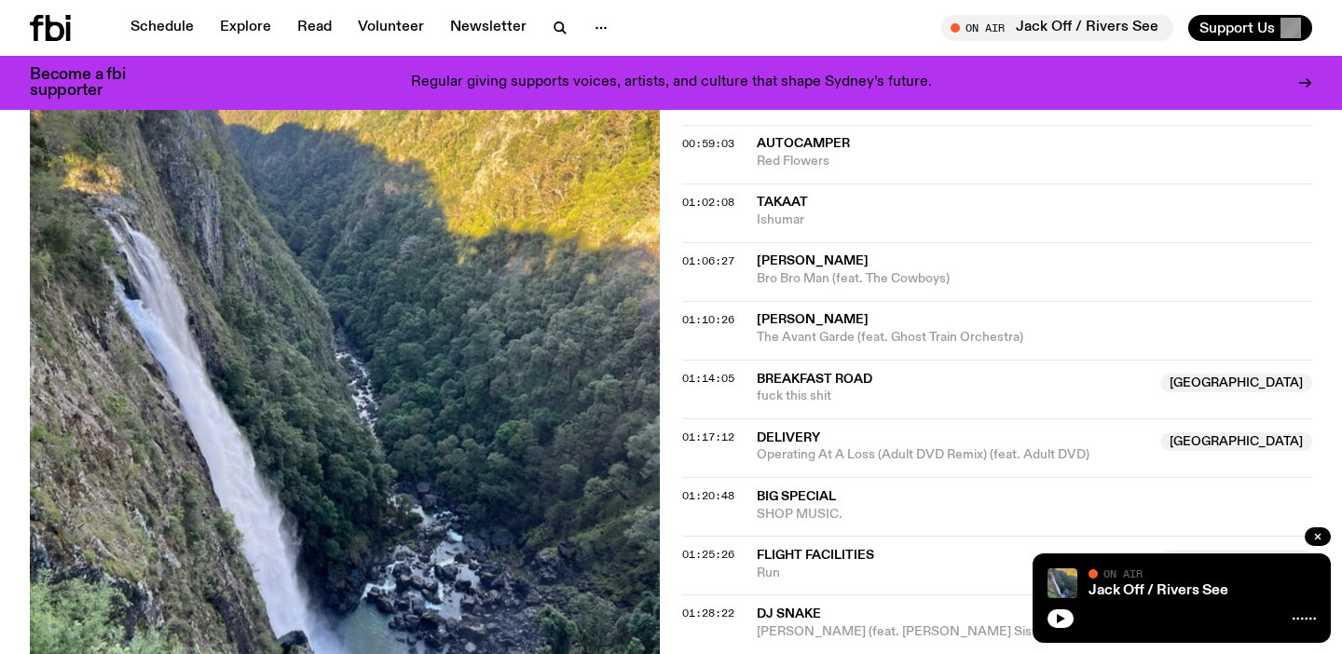
click at [782, 270] on span "Bro Bro Man (feat. The Cowboys)" at bounding box center [1033, 279] width 555 height 18
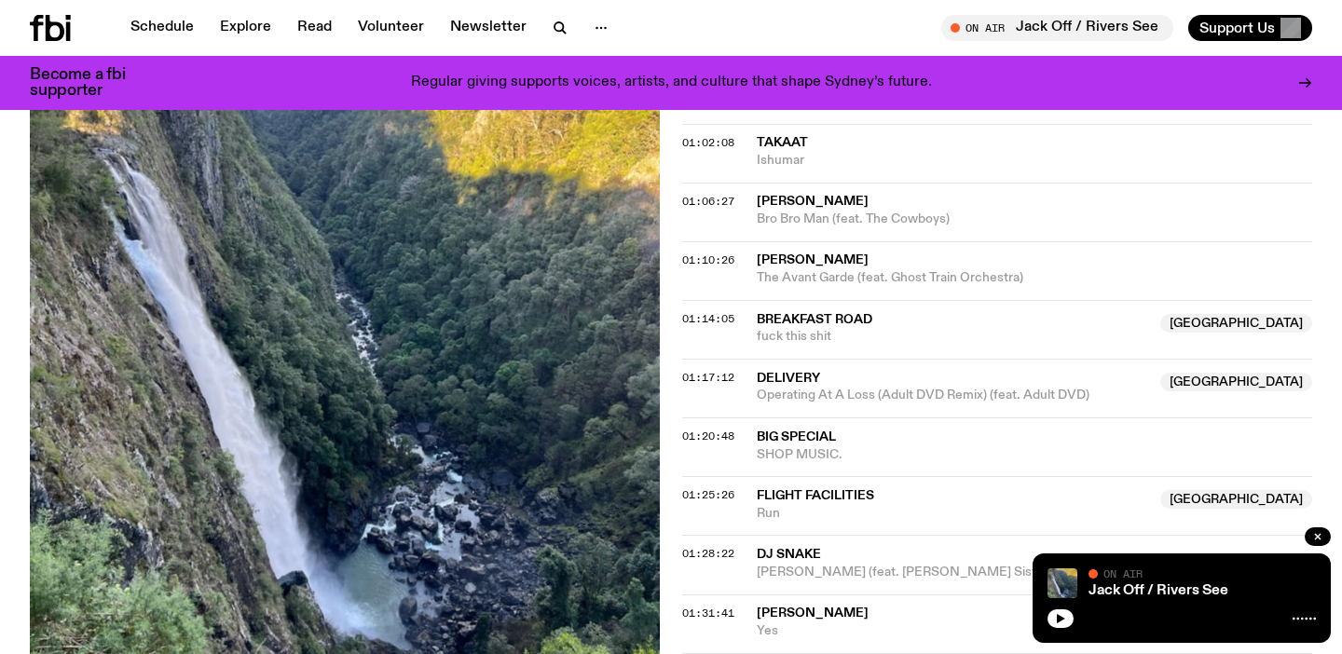
scroll to position [1446, 0]
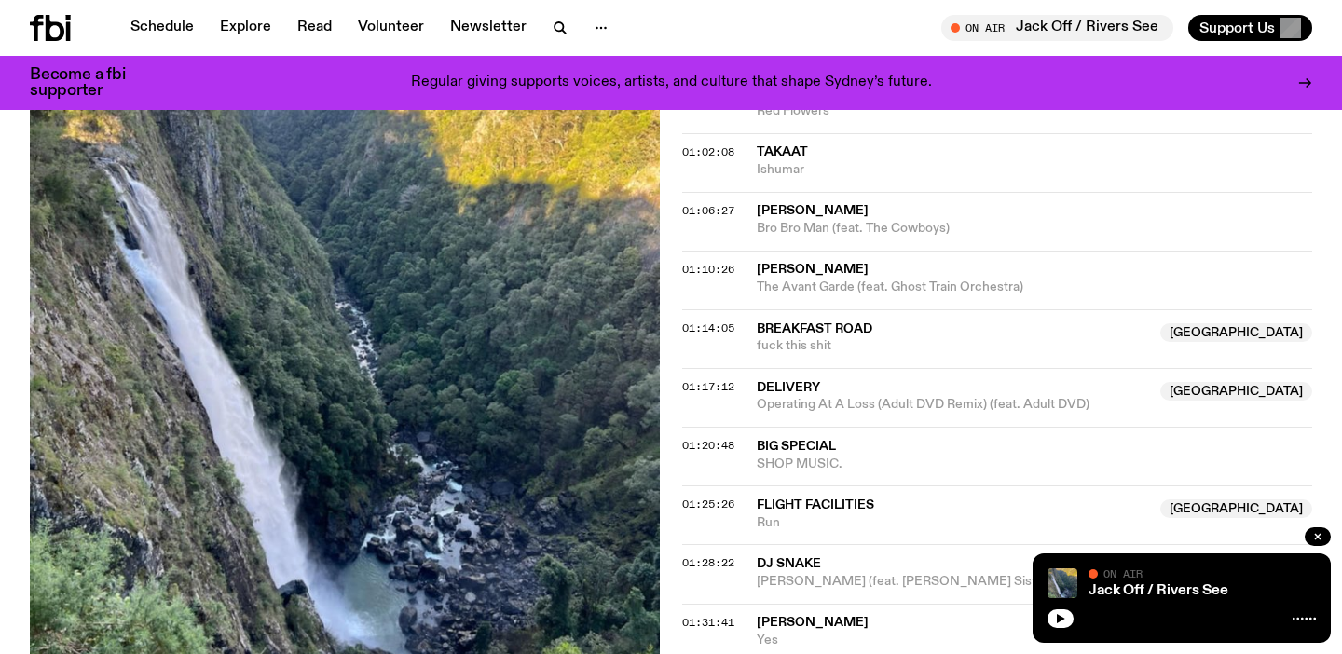
click at [793, 269] on span "[PERSON_NAME]" at bounding box center [812, 269] width 112 height 13
click at [801, 322] on span "Breakfast Road" at bounding box center [814, 328] width 116 height 13
click at [774, 388] on span "Delivery" at bounding box center [787, 387] width 63 height 13
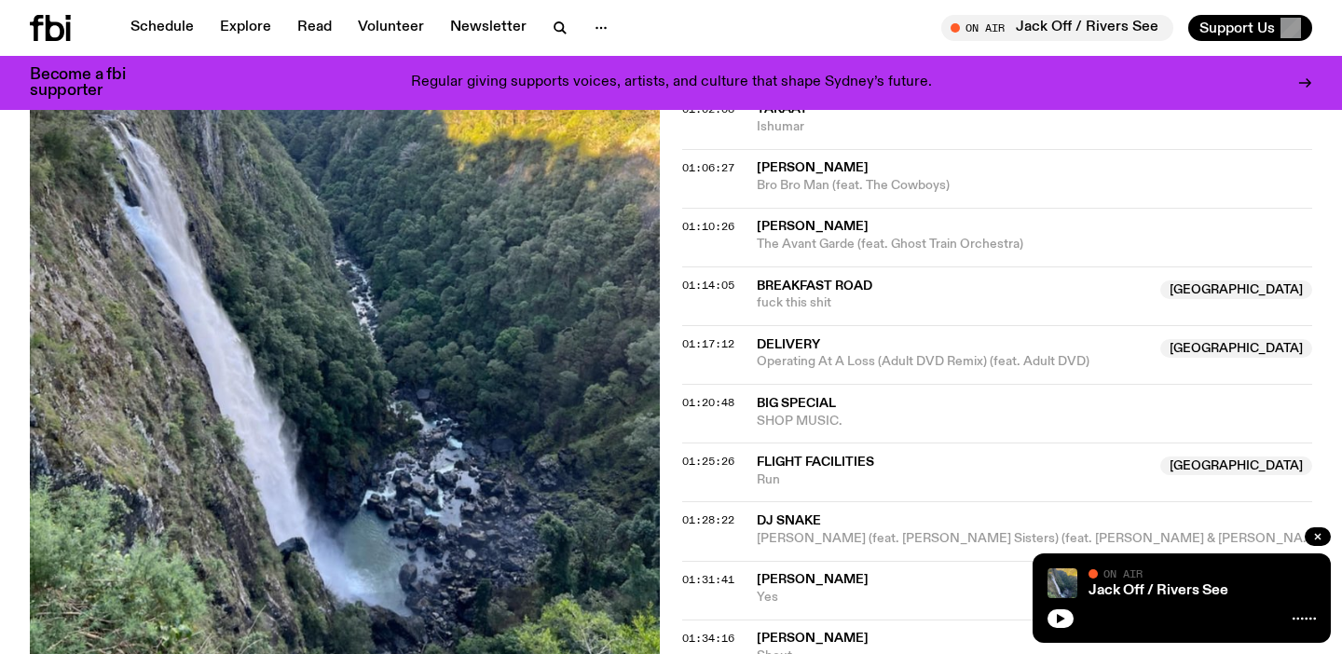
scroll to position [1507, 0]
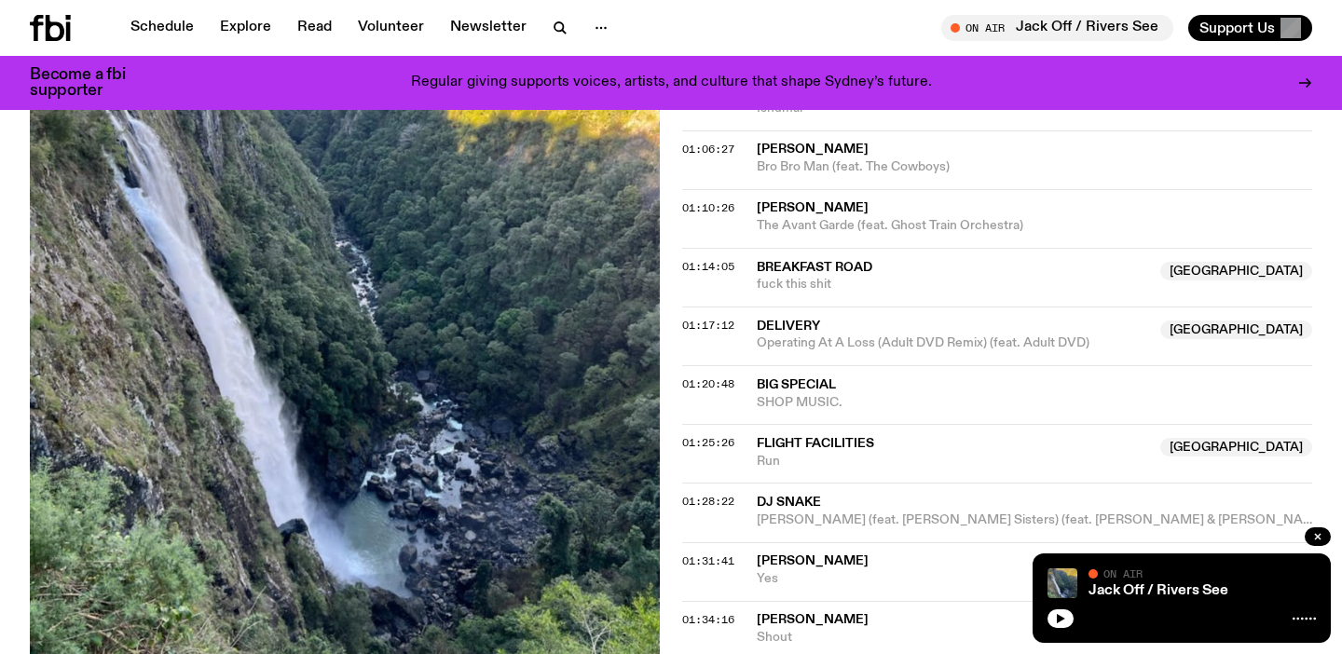
click at [770, 378] on span "Big Special" at bounding box center [795, 384] width 79 height 13
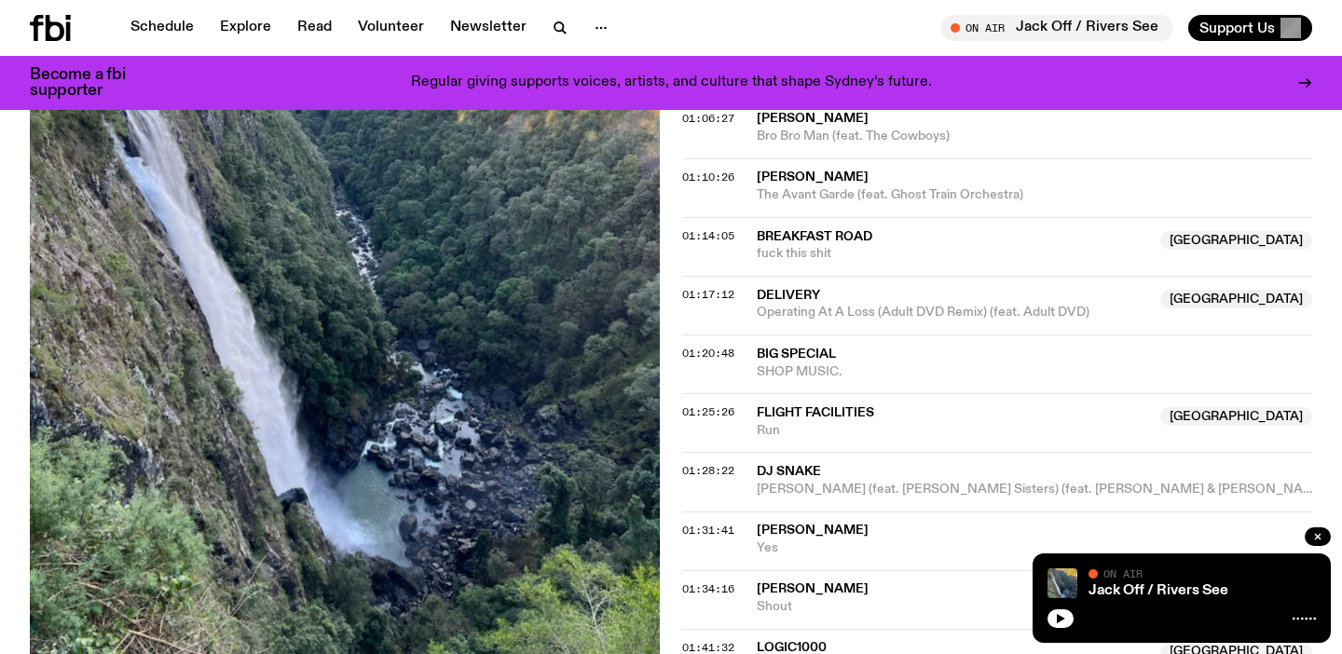
scroll to position [1542, 0]
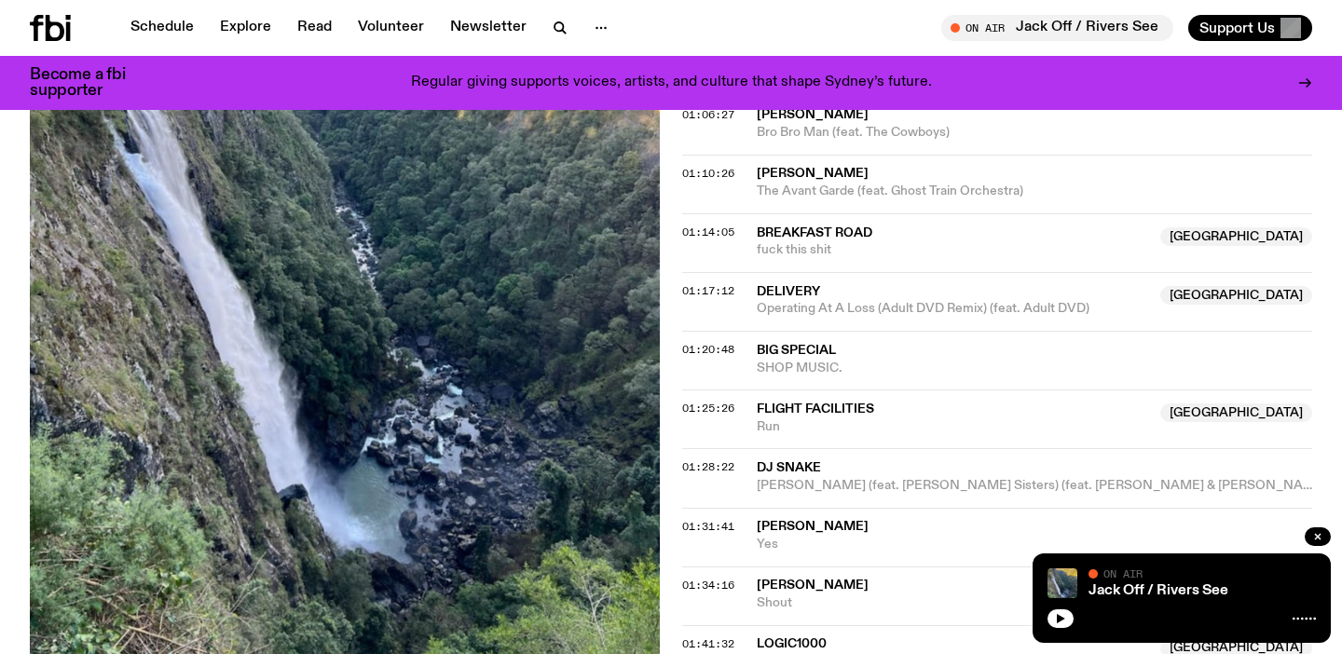
click at [817, 405] on span "Flight Facilities" at bounding box center [814, 408] width 117 height 13
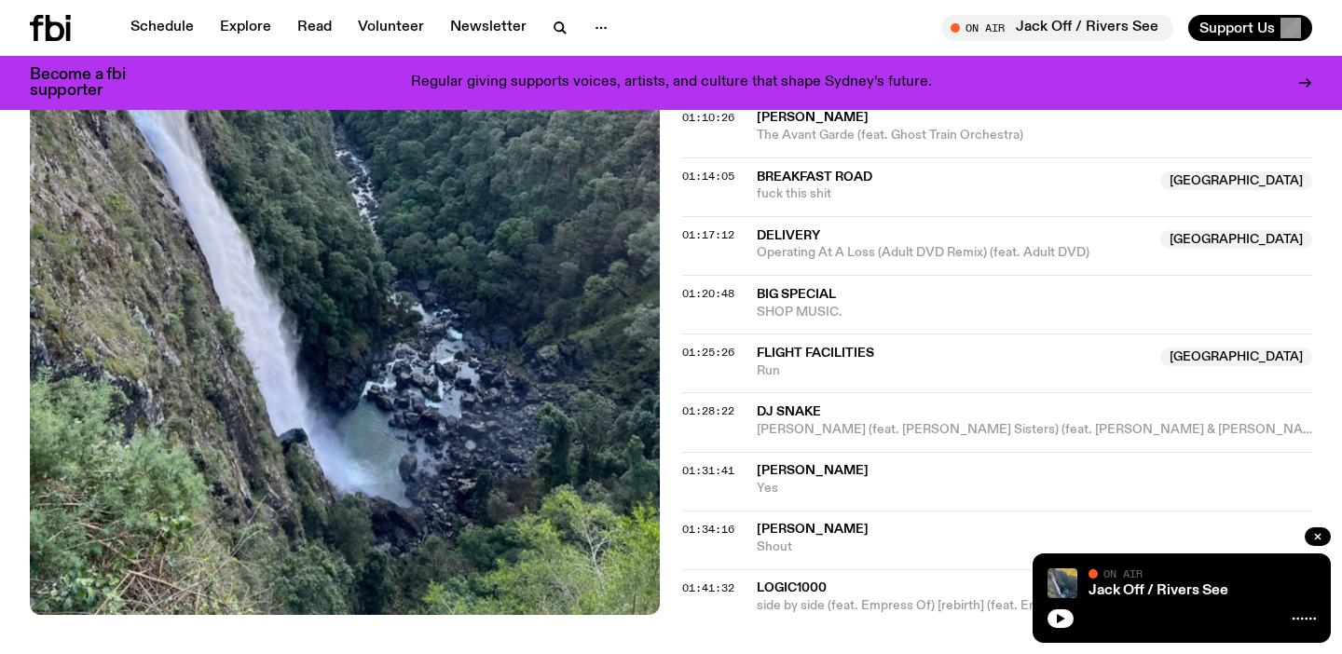
scroll to position [1601, 0]
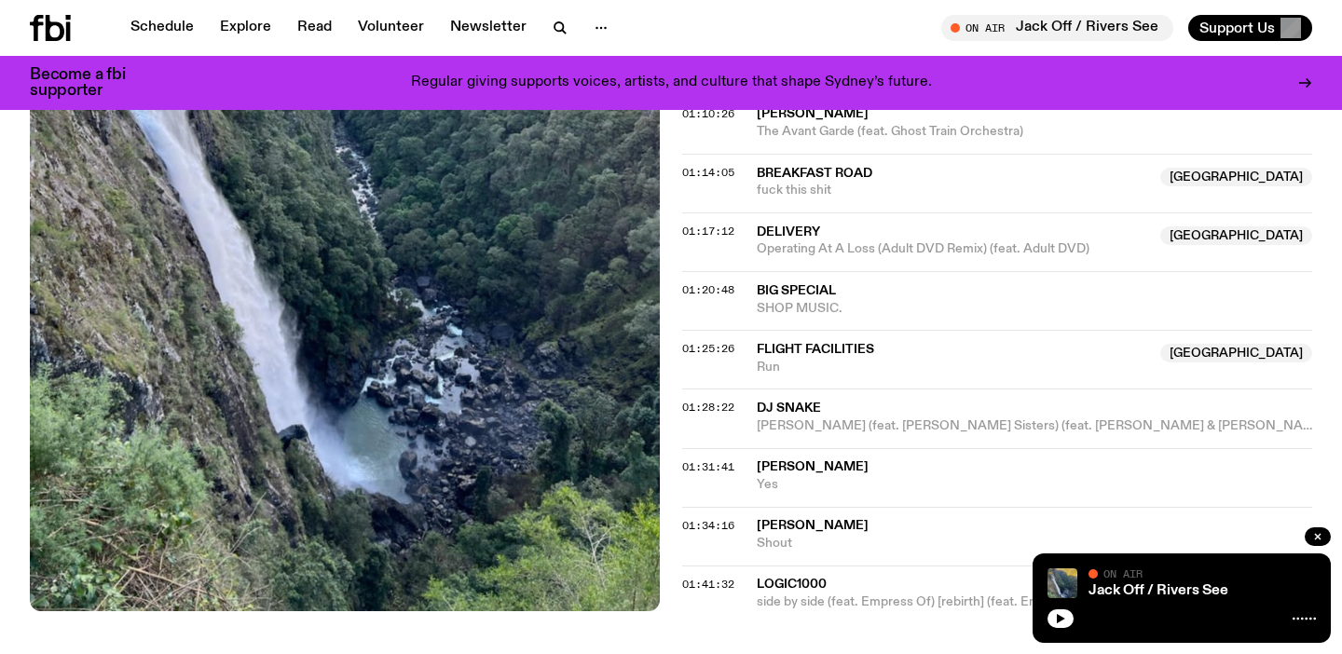
click at [782, 408] on span "DJ Snake" at bounding box center [788, 408] width 64 height 13
click at [789, 464] on span "[PERSON_NAME]" at bounding box center [812, 466] width 112 height 13
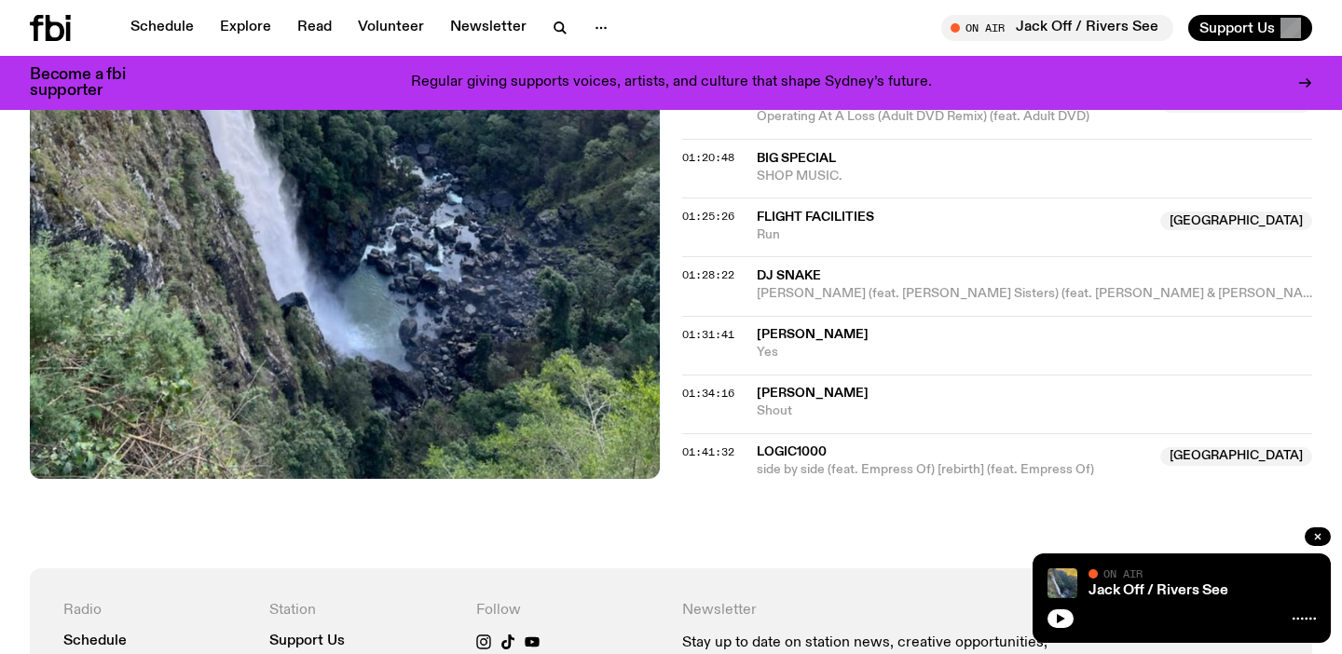
scroll to position [1779, 0]
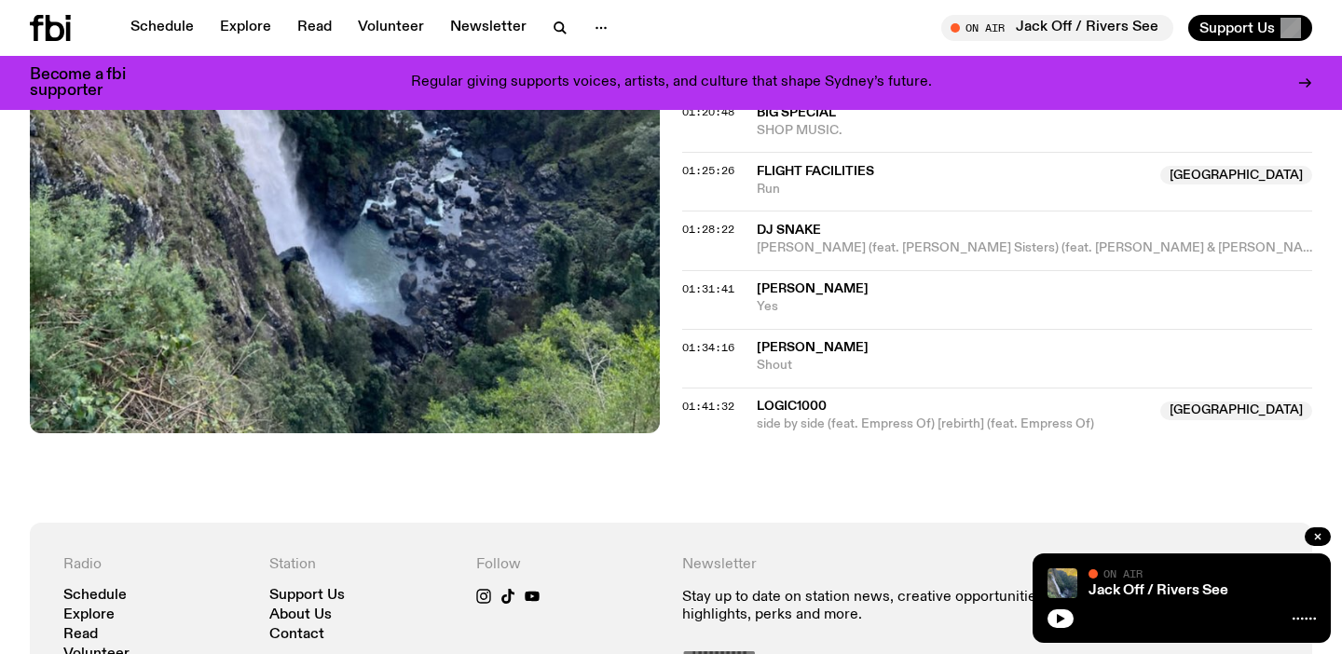
click at [786, 348] on span "[PERSON_NAME]" at bounding box center [812, 347] width 112 height 13
click at [817, 416] on span "side by side (feat. Empress Of) [rebirth] (feat. Empress Of)" at bounding box center [952, 425] width 392 height 18
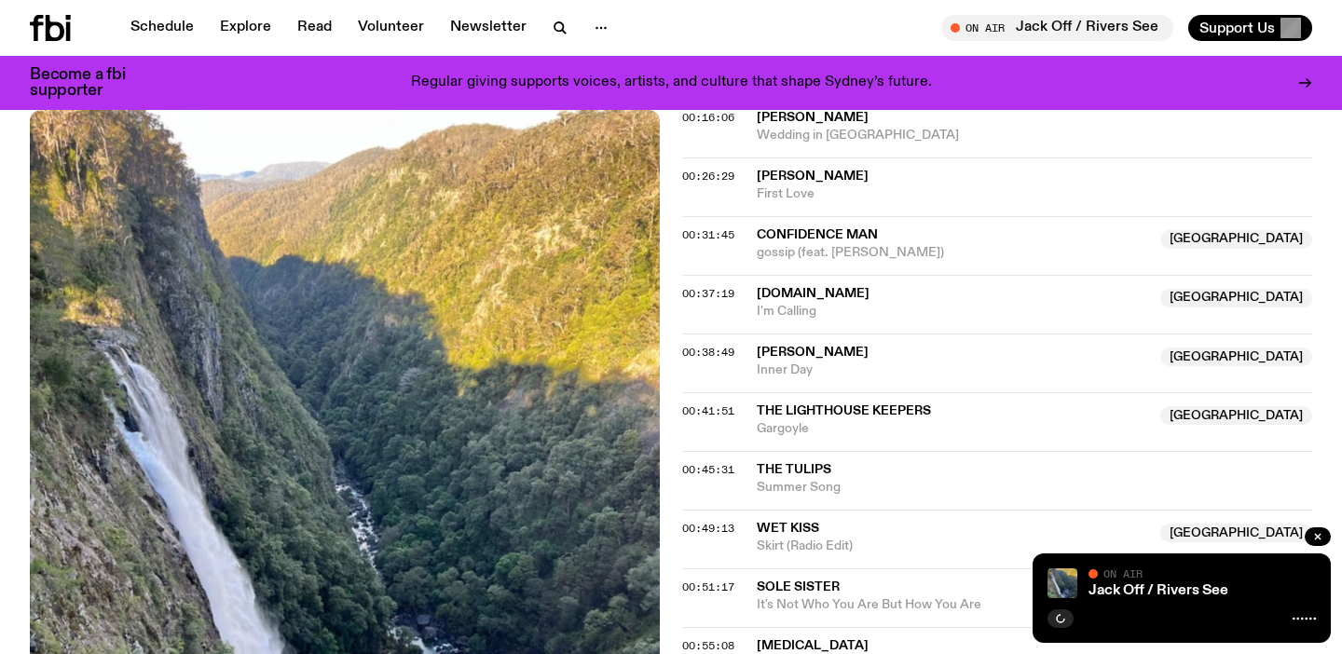
scroll to position [975, 0]
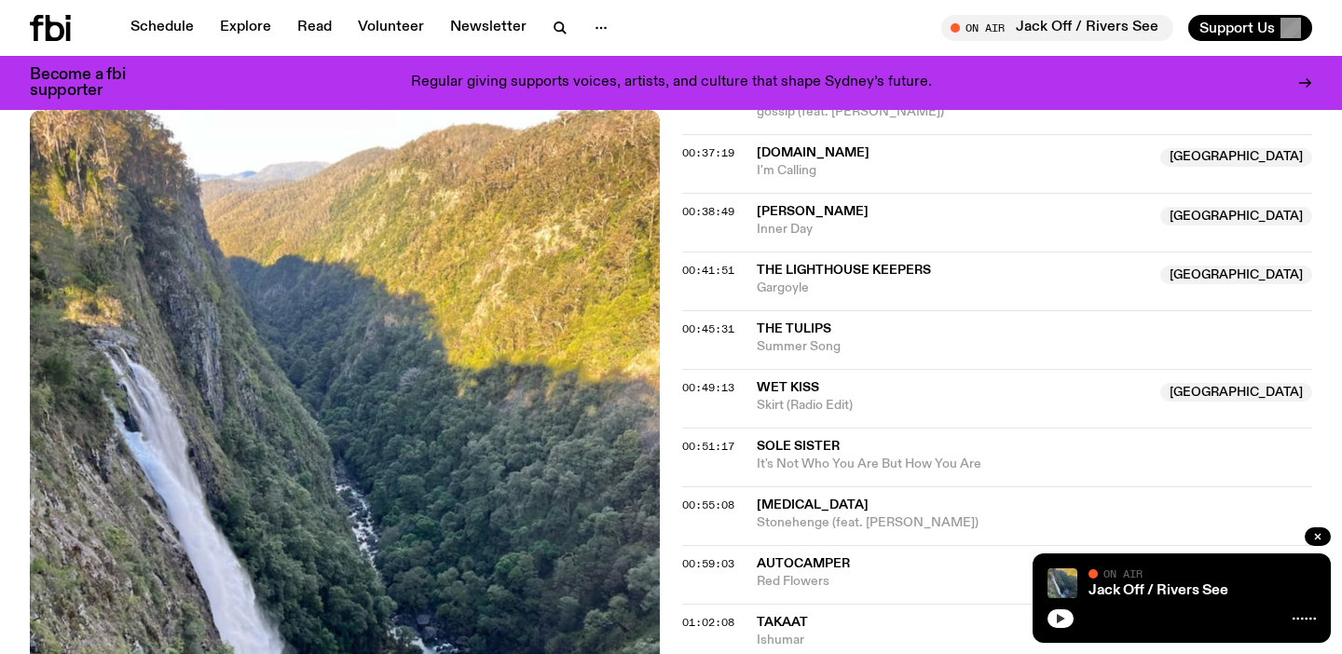
click at [1069, 625] on button "button" at bounding box center [1060, 618] width 26 height 19
click at [1059, 620] on icon "button" at bounding box center [1060, 618] width 8 height 9
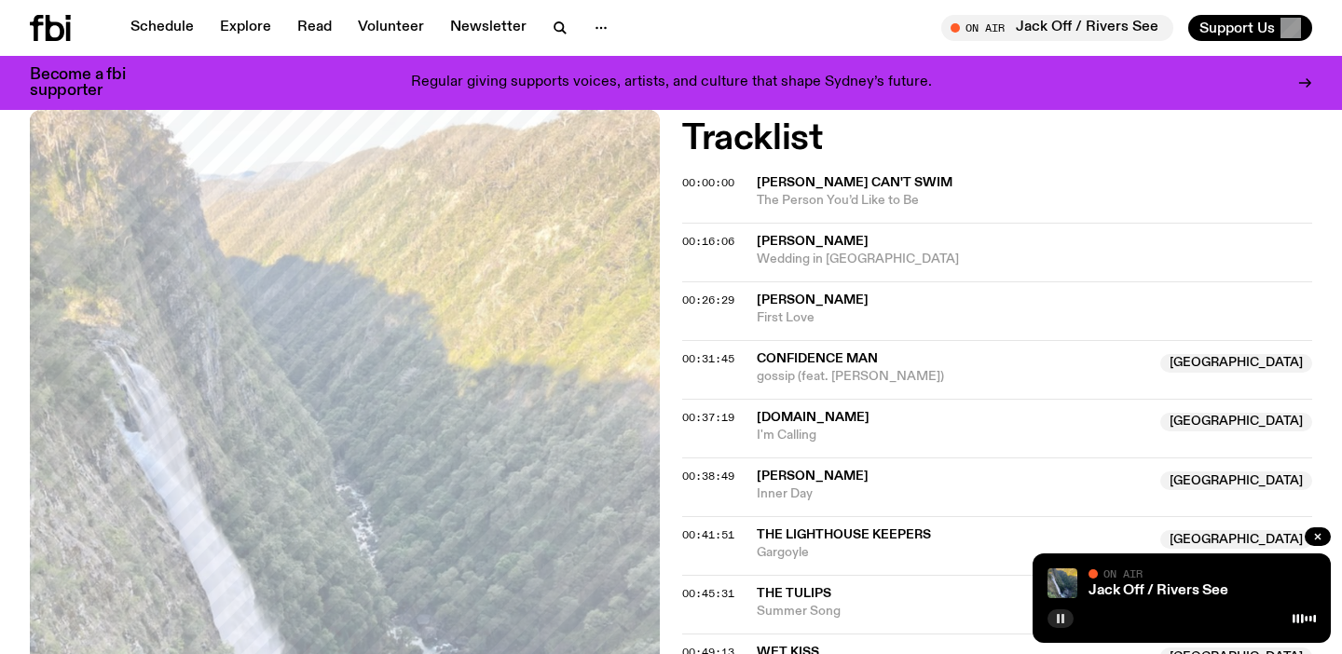
scroll to position [718, 0]
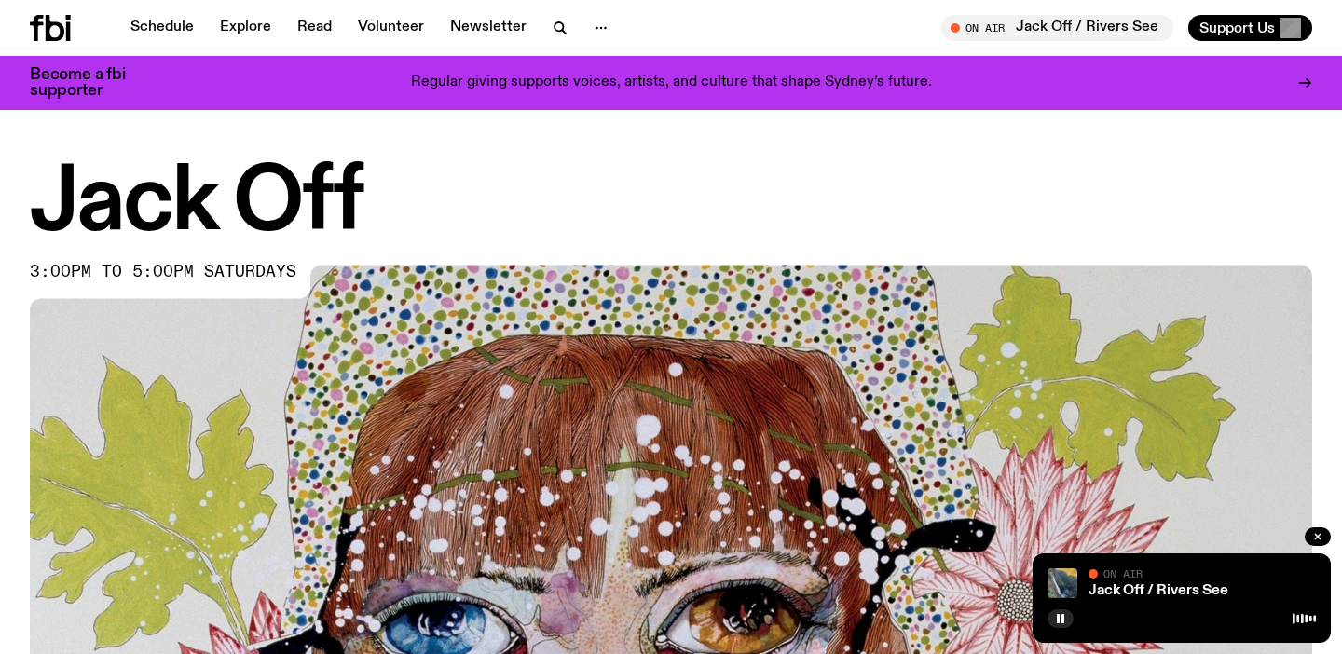
scroll to position [418, 0]
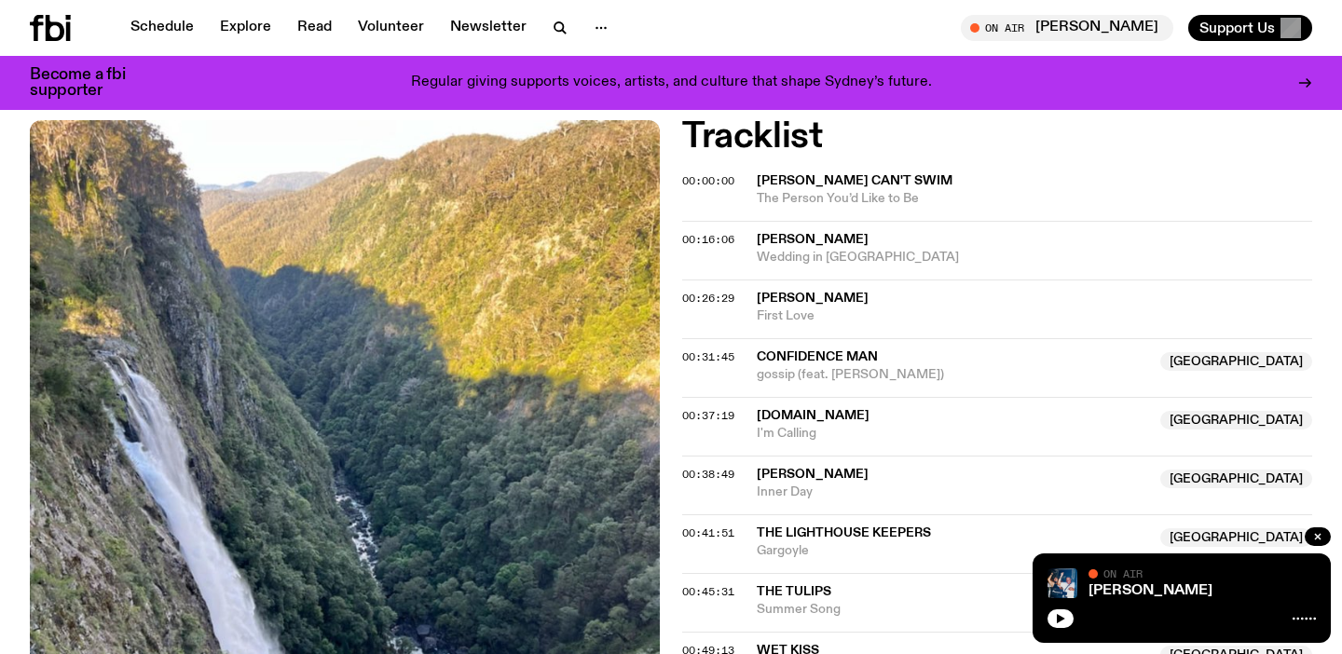
scroll to position [718, 0]
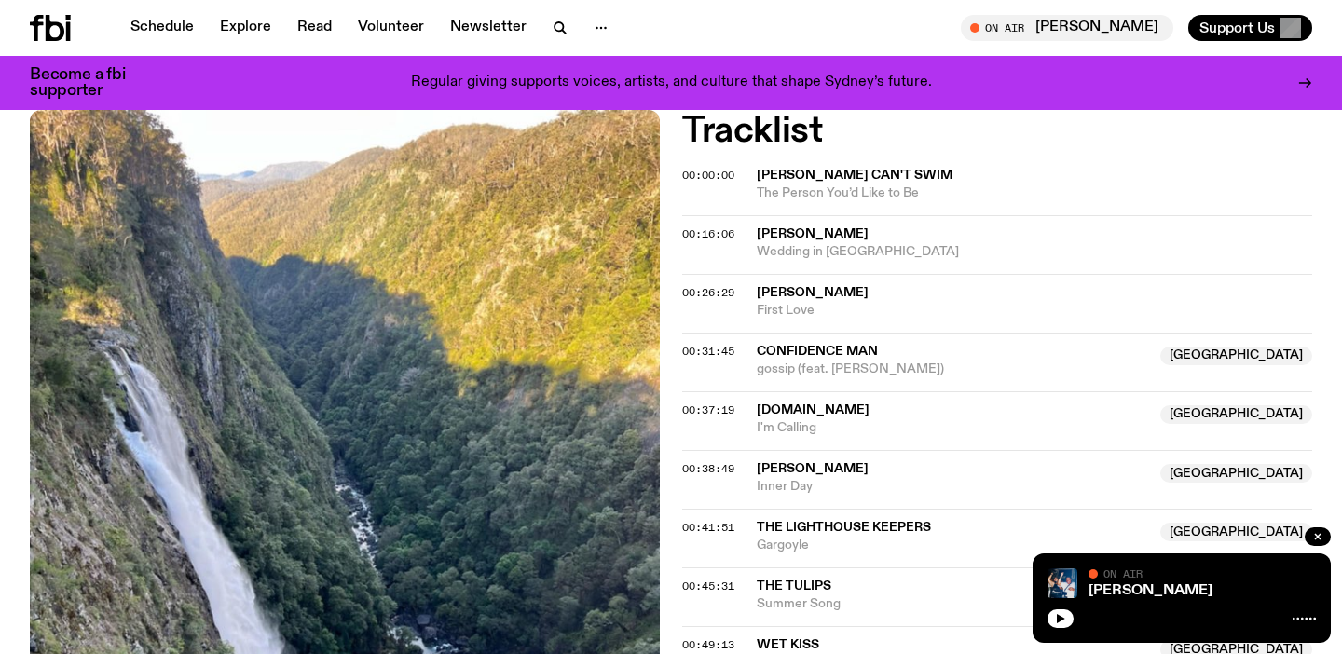
click at [1056, 621] on icon "button" at bounding box center [1060, 618] width 11 height 11
